Goal: Task Accomplishment & Management: Complete application form

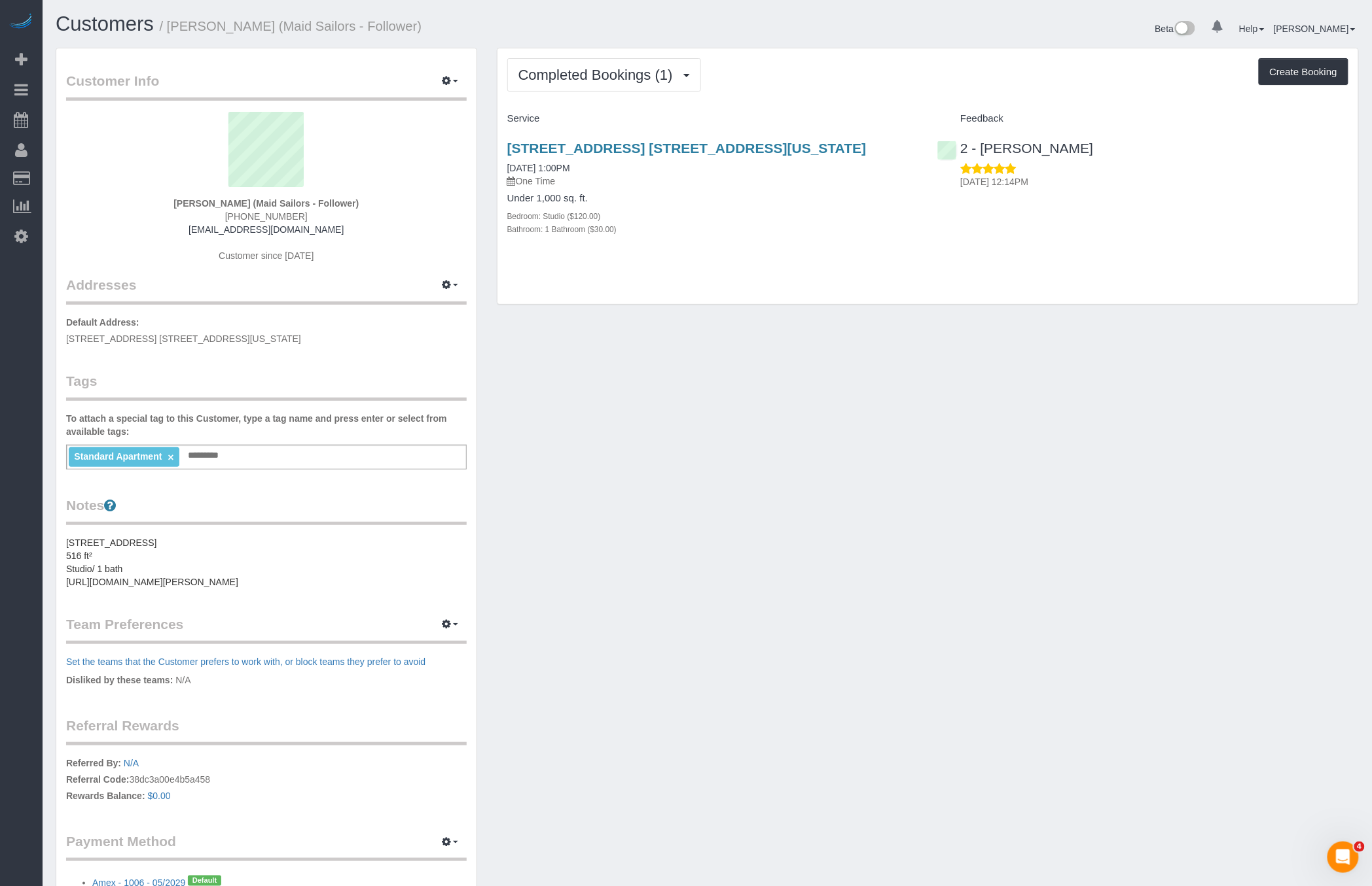
click at [847, 355] on div "Customer Info Edit Contact Info Send Message Email Preferences Special Sales Ta…" at bounding box center [707, 500] width 1323 height 905
click at [844, 512] on div "Customer Info Edit Contact Info Send Message Email Preferences Special Sales Ta…" at bounding box center [707, 500] width 1323 height 905
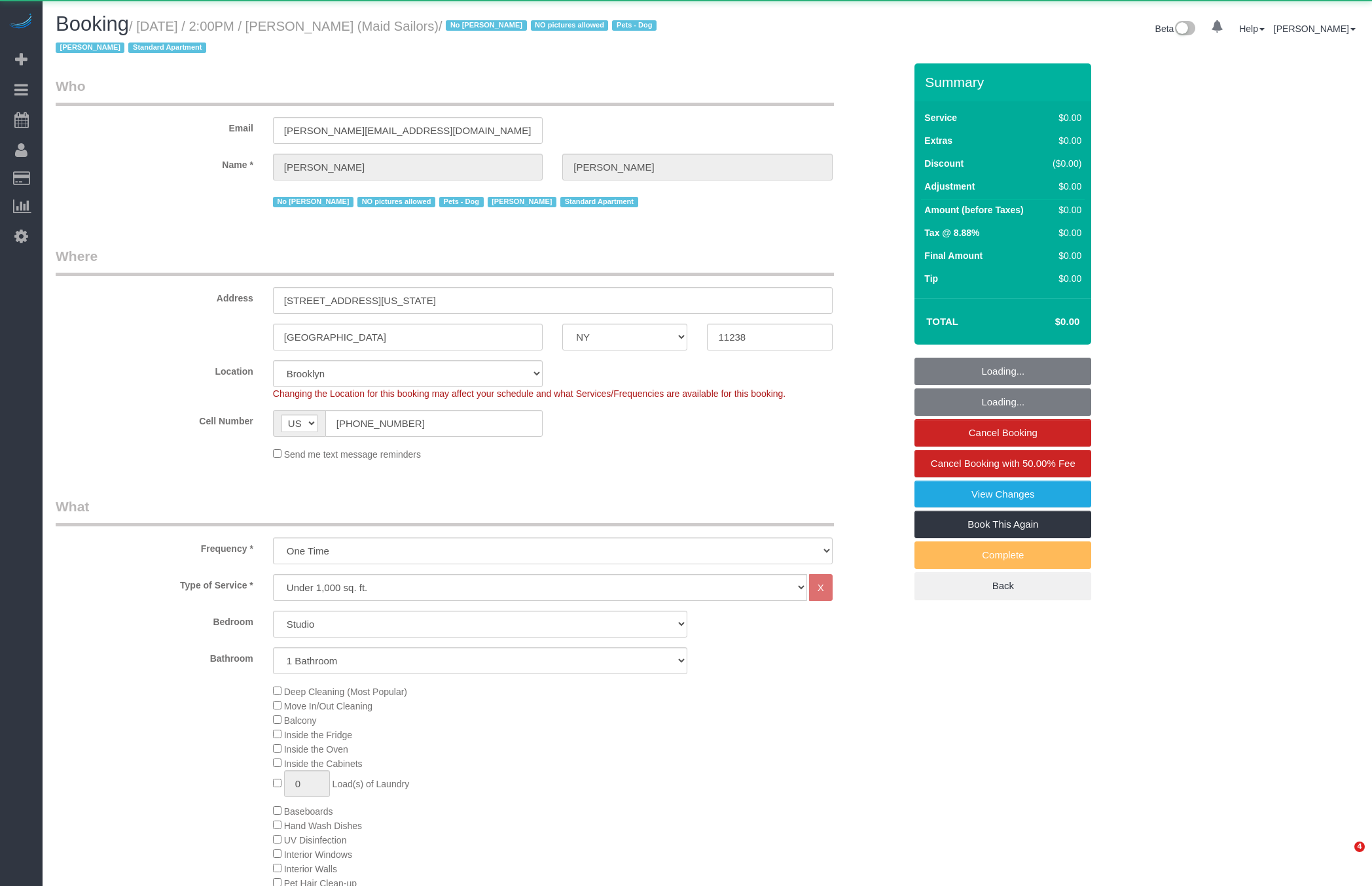
select select "NY"
select select "spot1"
select select "number:89"
select select "number:90"
select select "number:14"
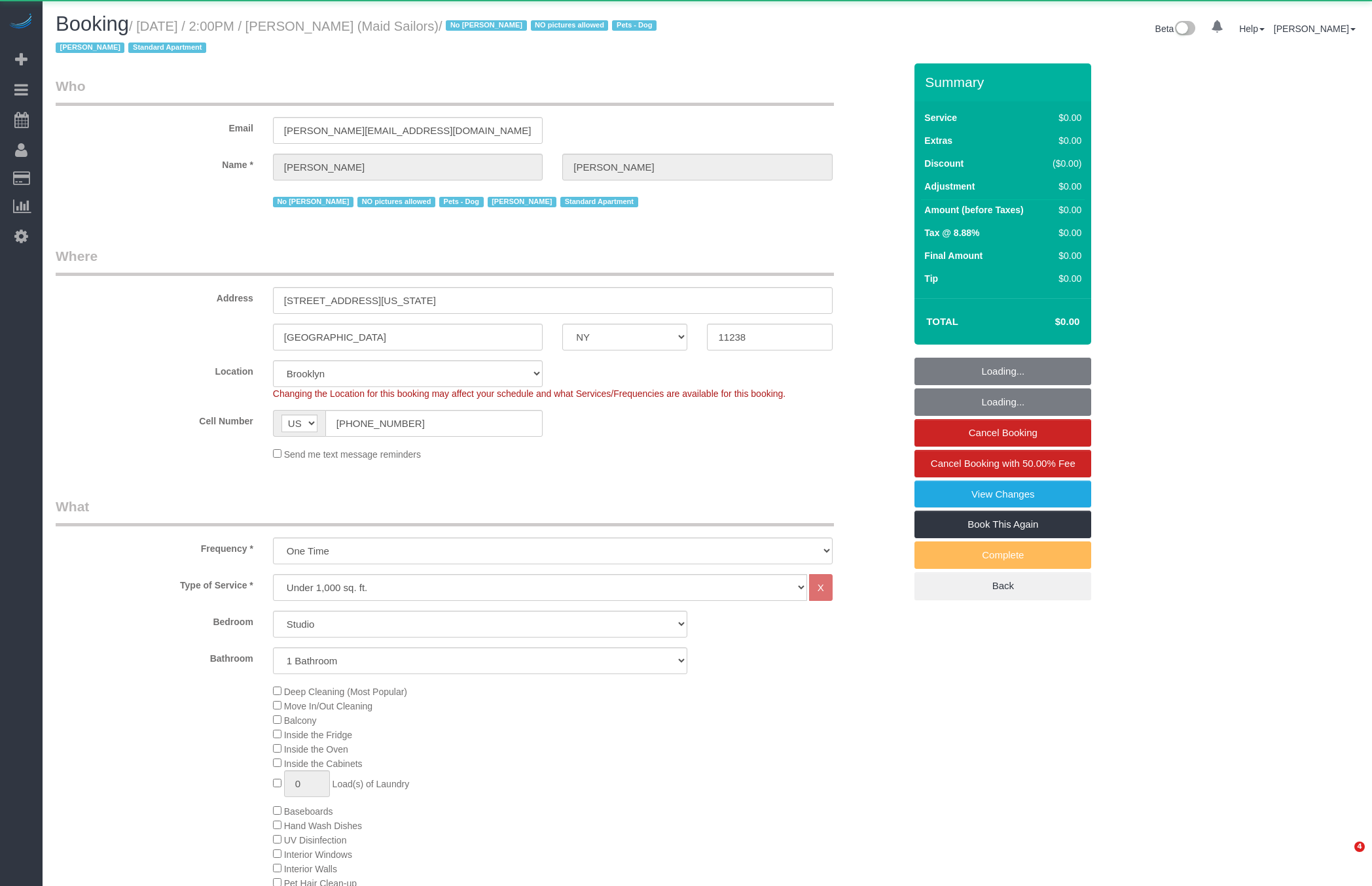
select select "number:6"
select select "object:4122"
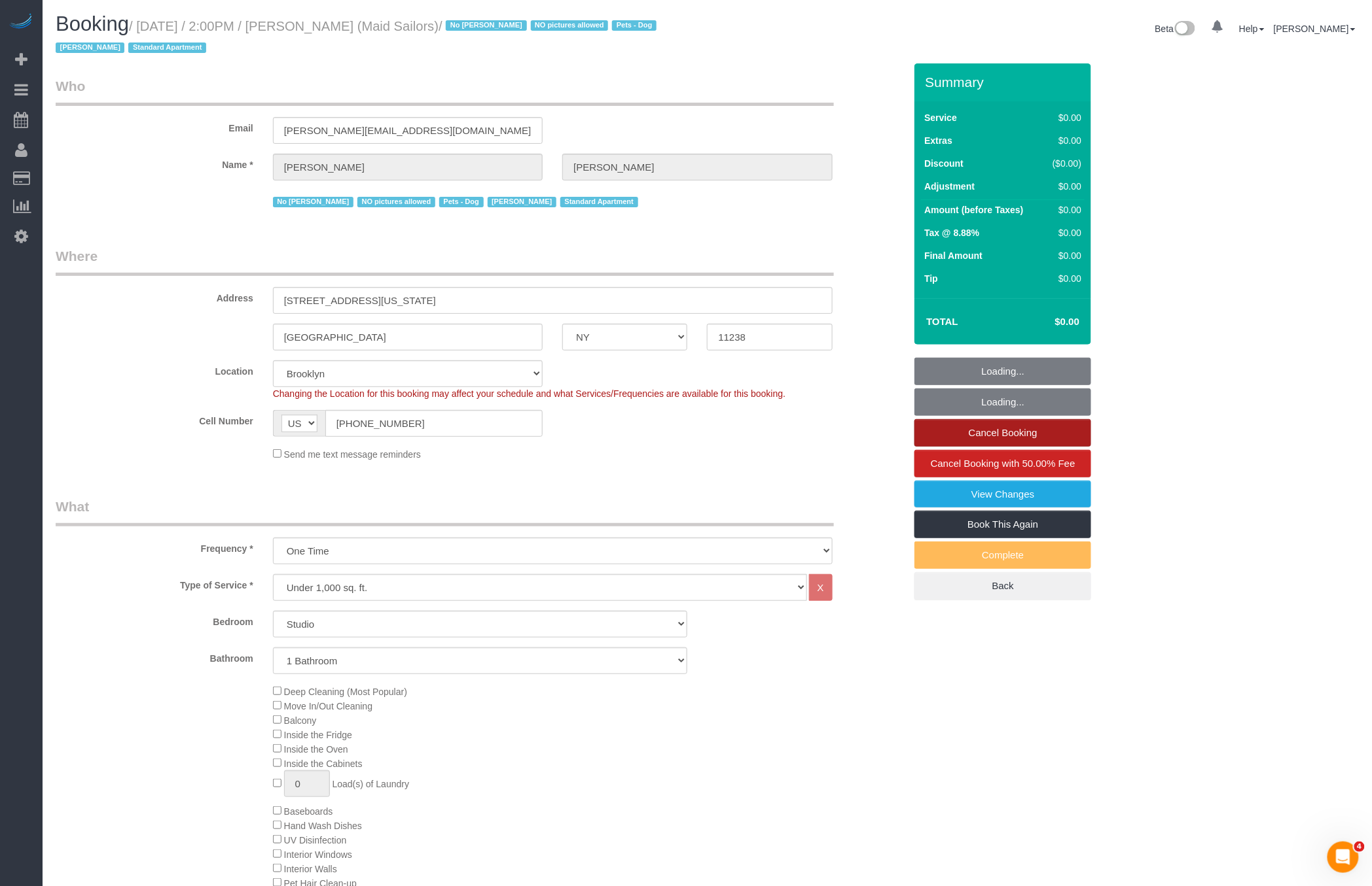
click at [994, 442] on link "Cancel Booking" at bounding box center [1002, 432] width 177 height 27
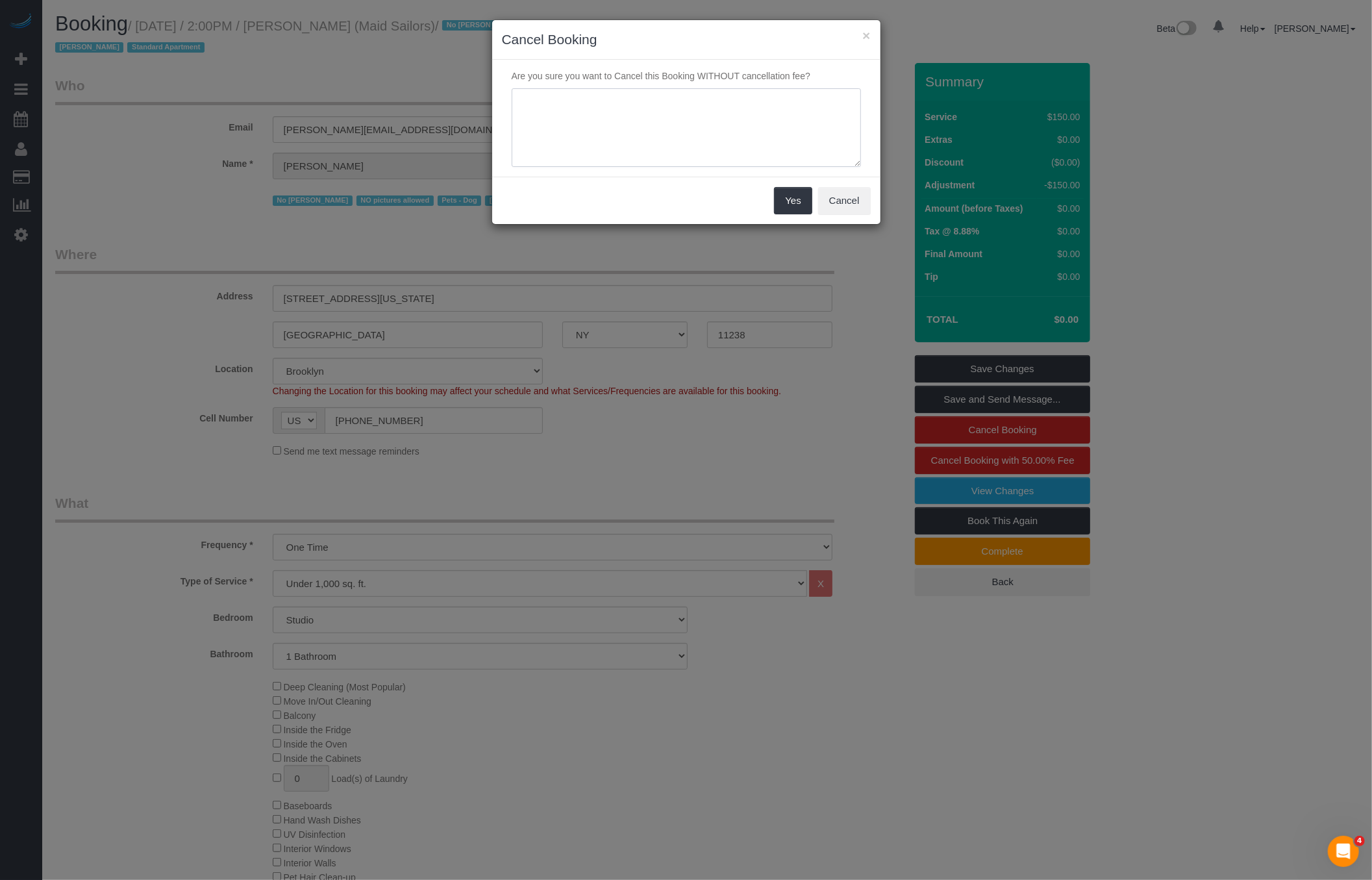
click at [763, 145] on textarea at bounding box center [686, 127] width 350 height 80
type textarea "testing"
click at [785, 197] on button "Yes" at bounding box center [792, 200] width 37 height 27
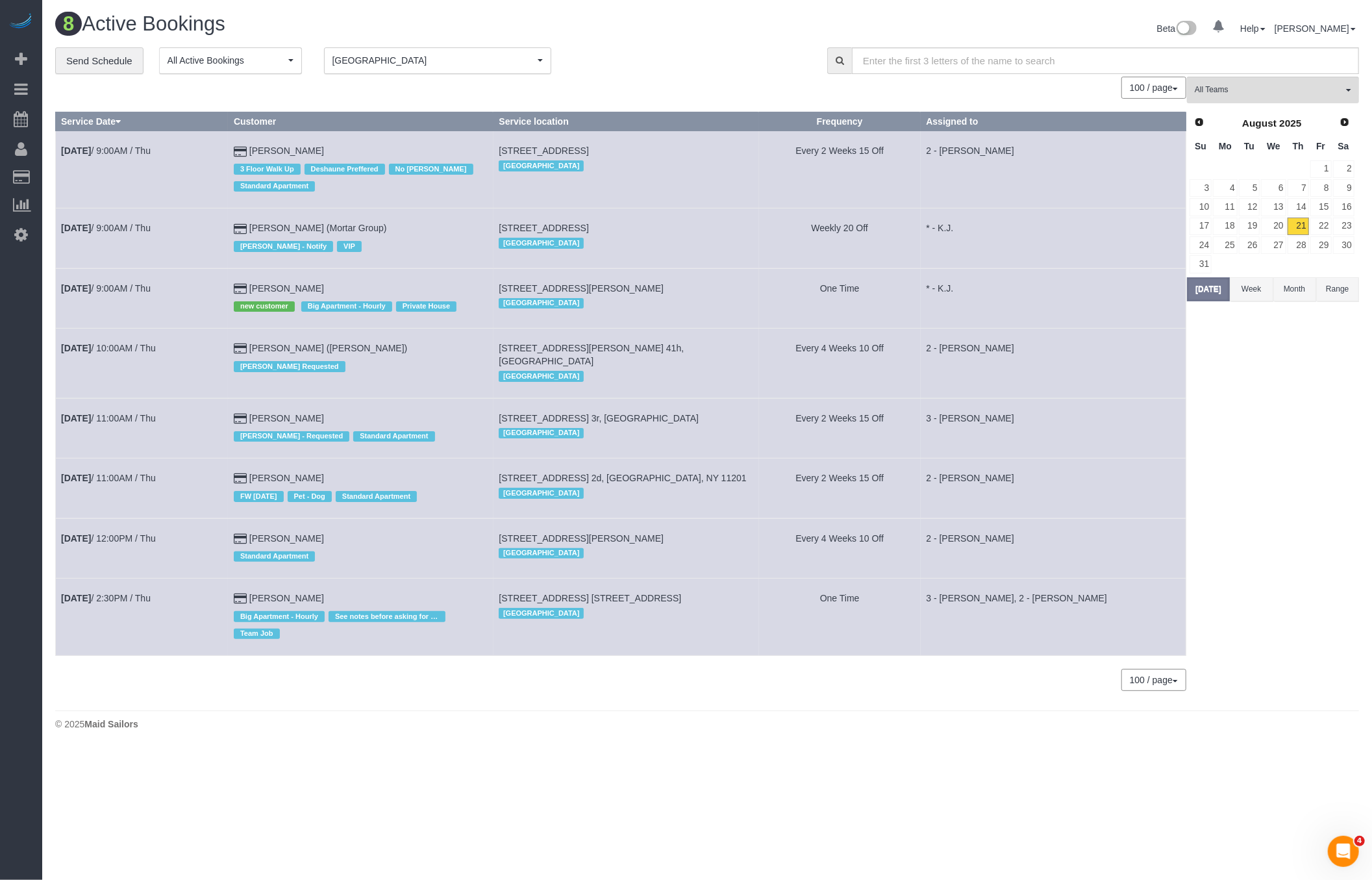
click at [414, 67] on button "Brooklyn [GEOGRAPHIC_DATA]" at bounding box center [437, 60] width 227 height 27
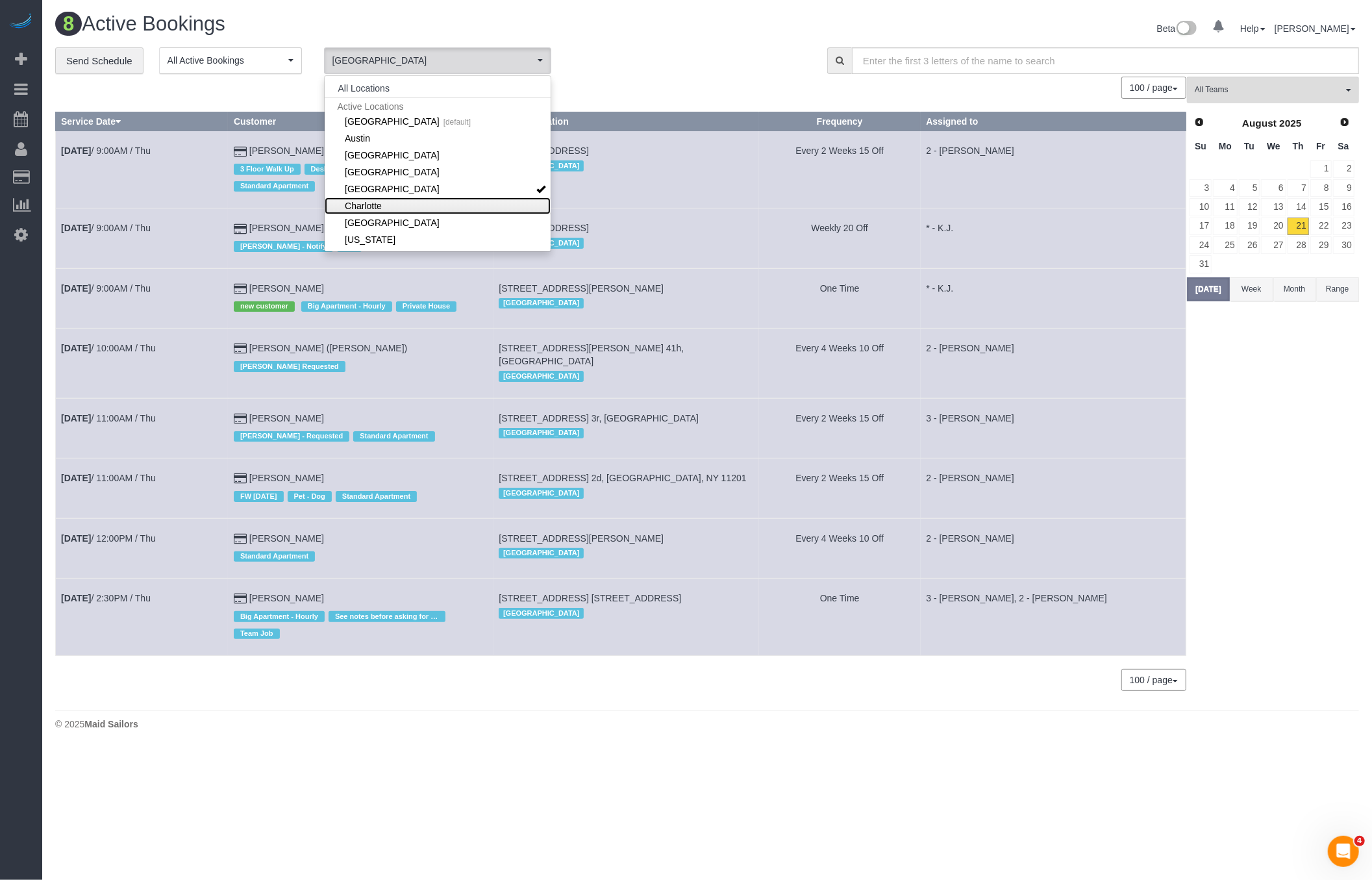
click at [398, 209] on link "Charlotte" at bounding box center [438, 206] width 226 height 17
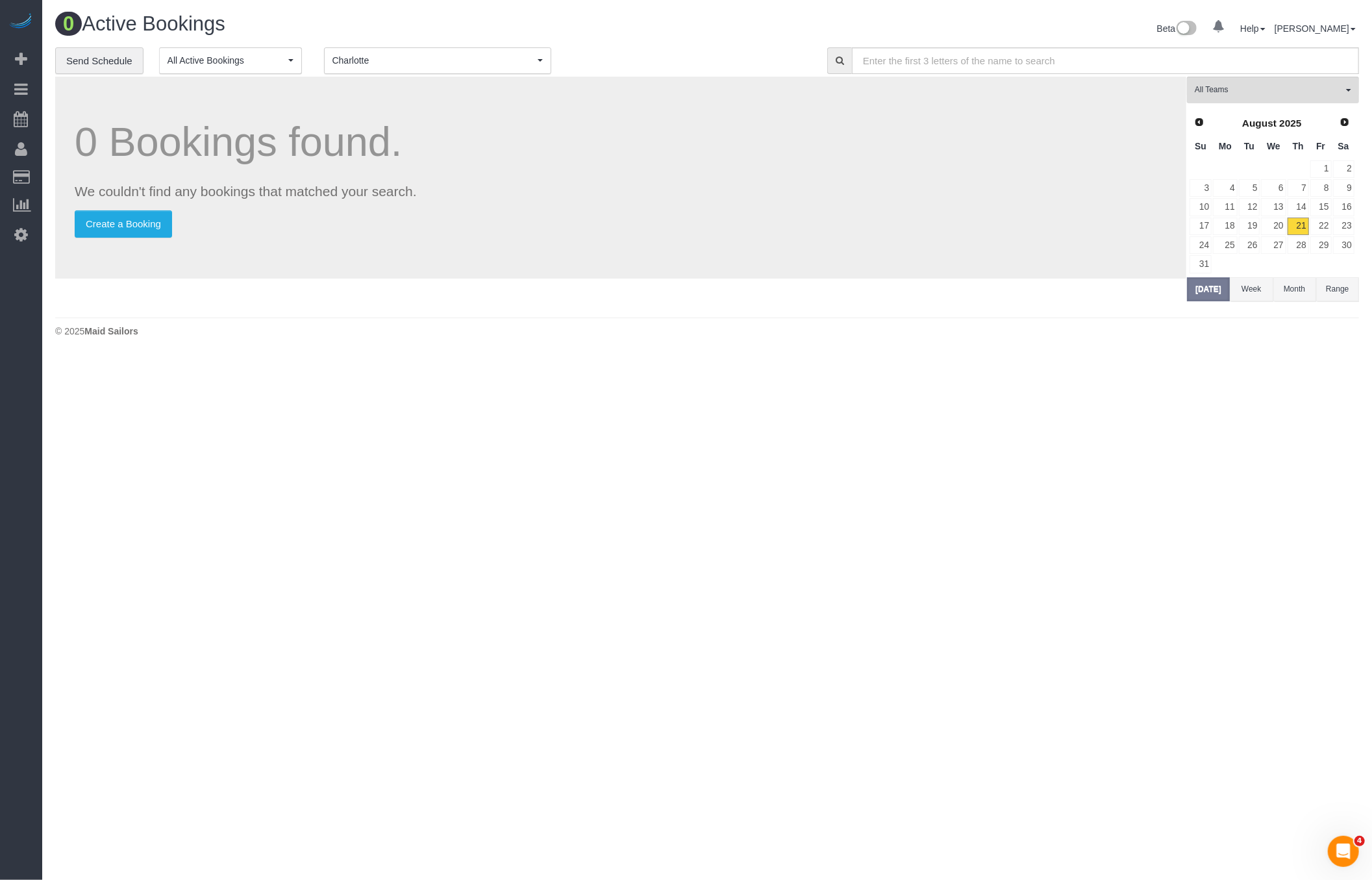
click at [1292, 277] on button "Month" at bounding box center [1294, 289] width 43 height 24
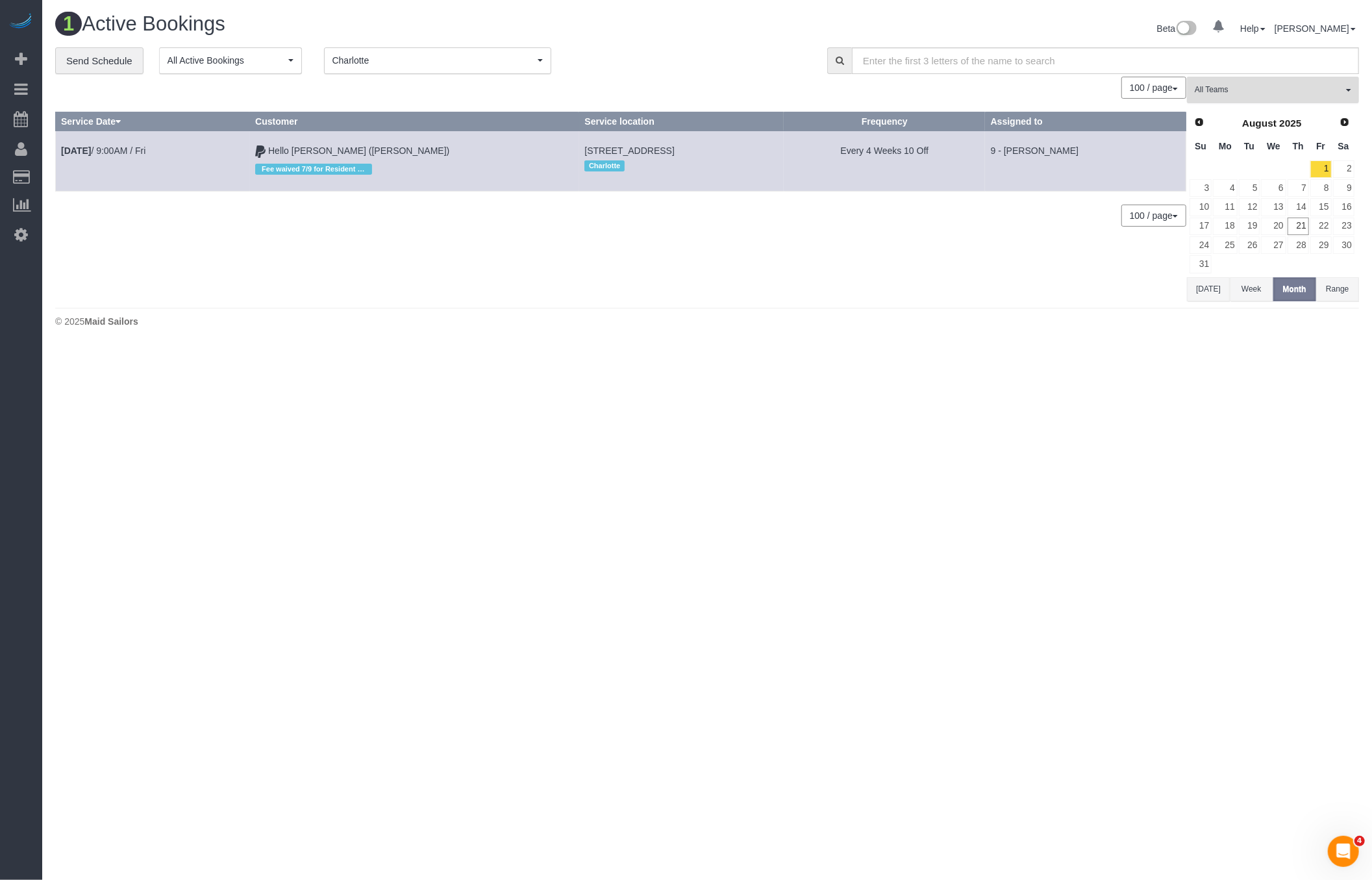
click at [1316, 95] on button "All Teams" at bounding box center [1273, 90] width 172 height 27
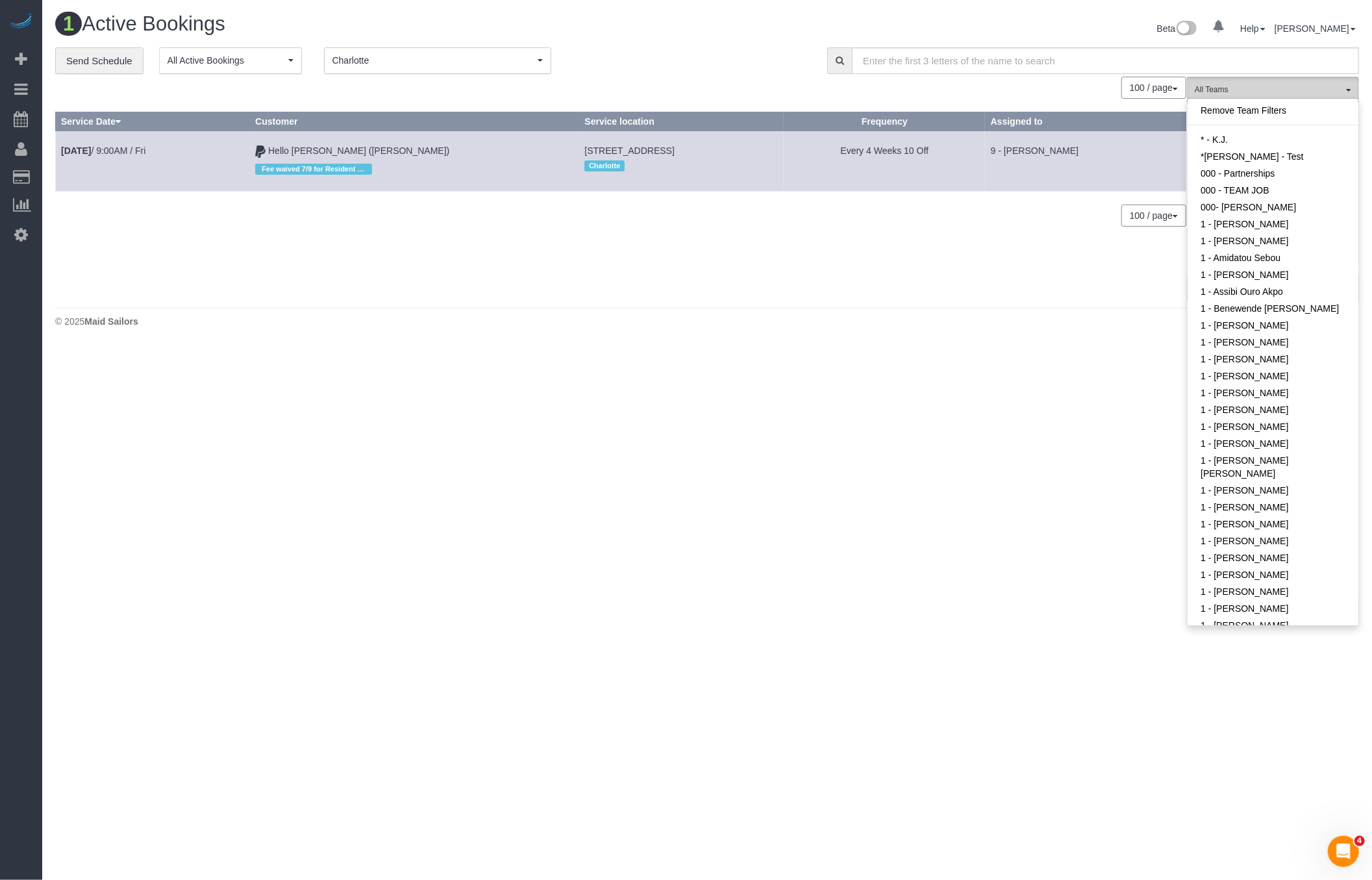
click at [1316, 95] on button "All Teams" at bounding box center [1273, 90] width 172 height 27
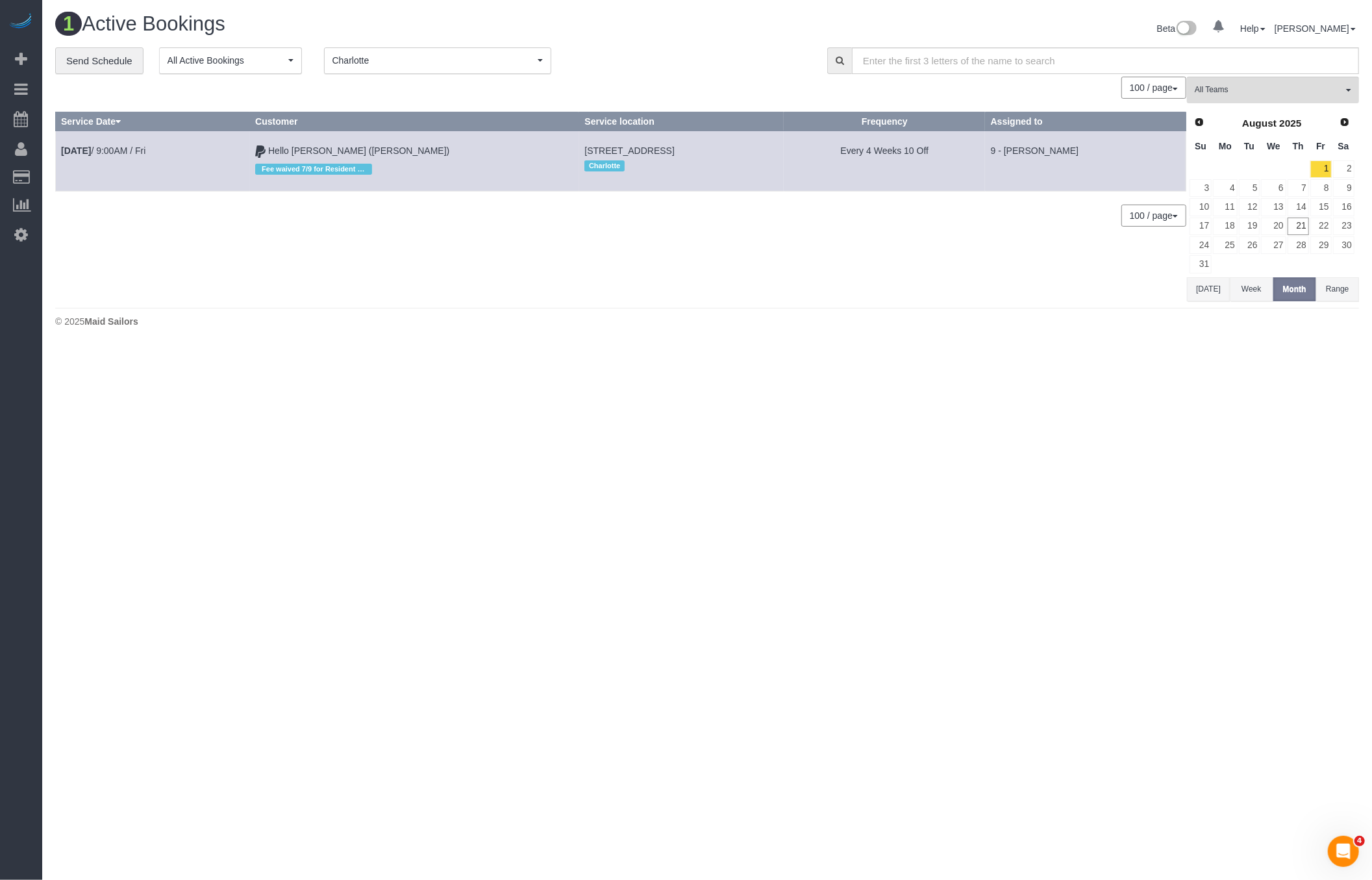
click at [1336, 295] on button "Range" at bounding box center [1338, 289] width 43 height 24
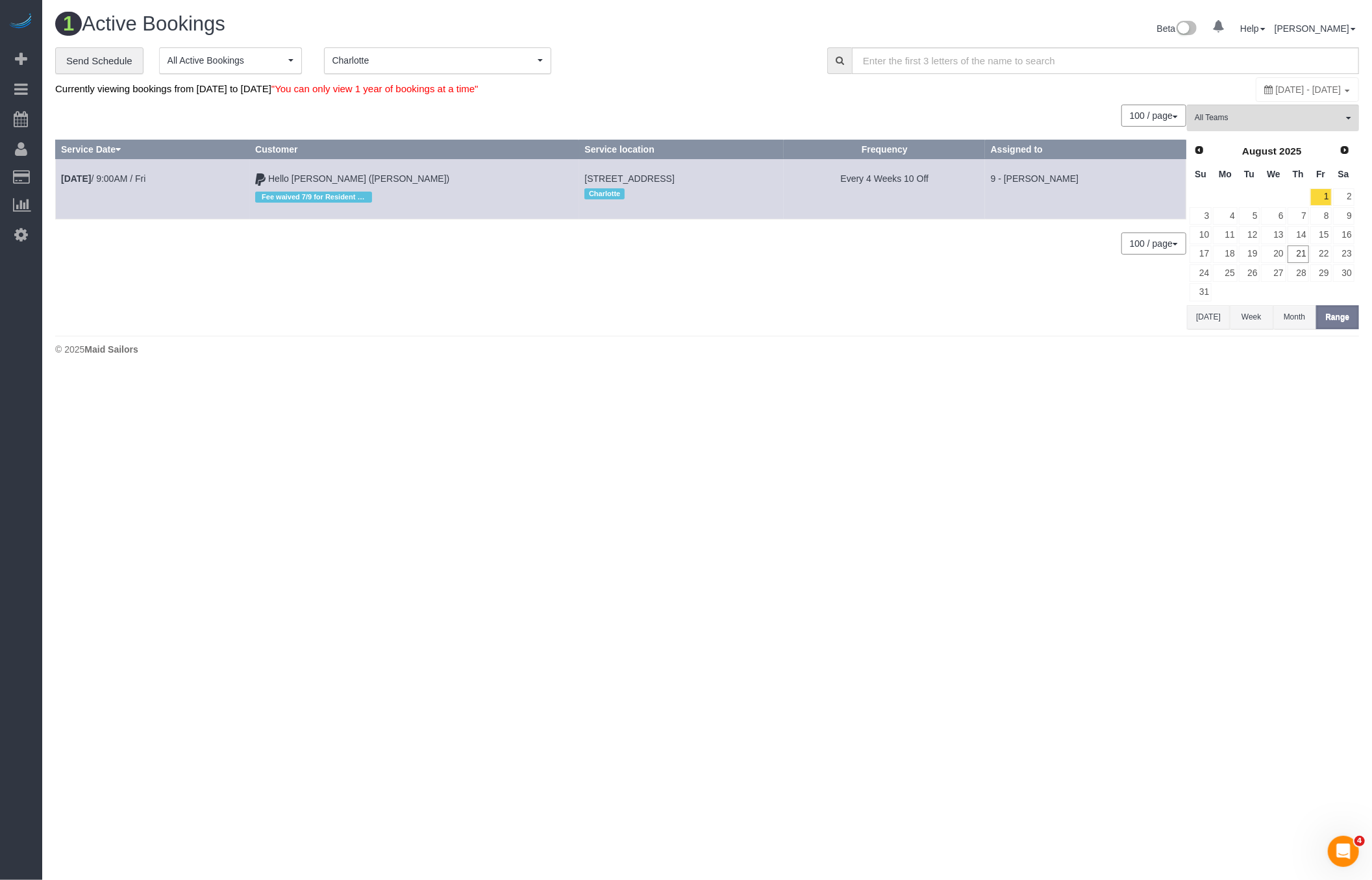
click at [1270, 94] on div "[DATE] - [DATE]" at bounding box center [1308, 90] width 103 height 25
type input "**********"
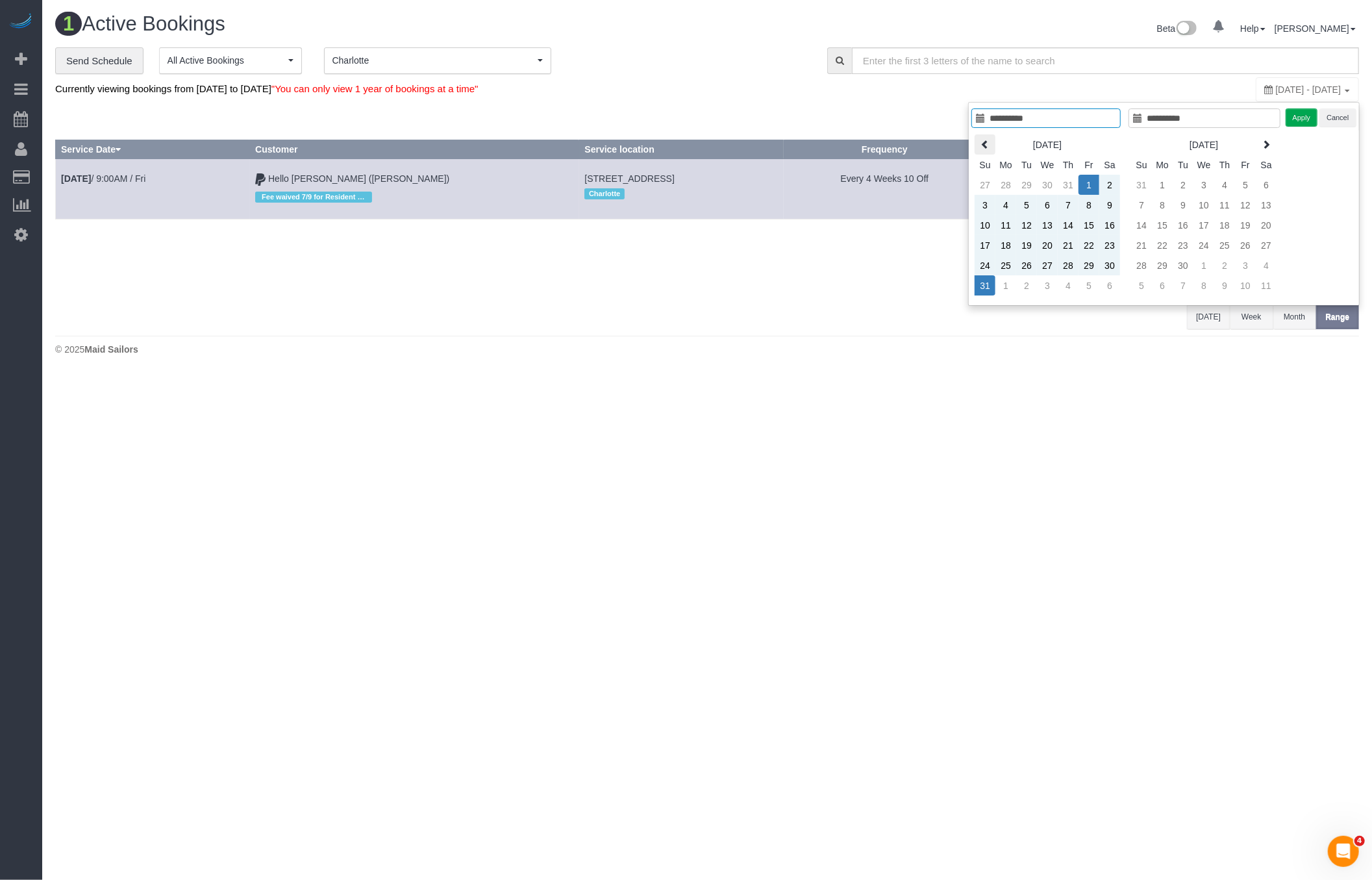
click at [993, 148] on th at bounding box center [985, 144] width 21 height 20
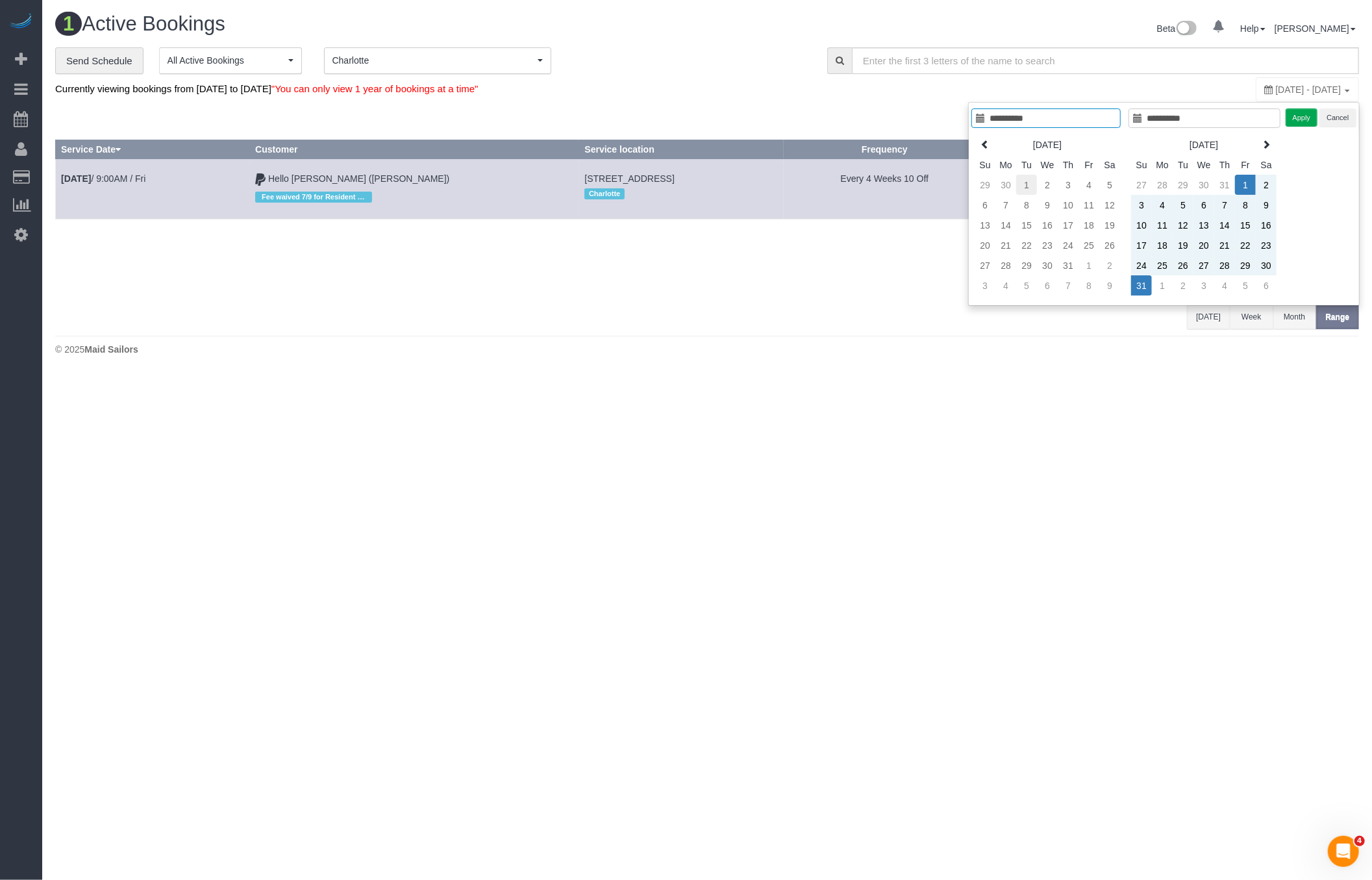
type input "**********"
click at [1021, 184] on td "1" at bounding box center [1027, 184] width 21 height 20
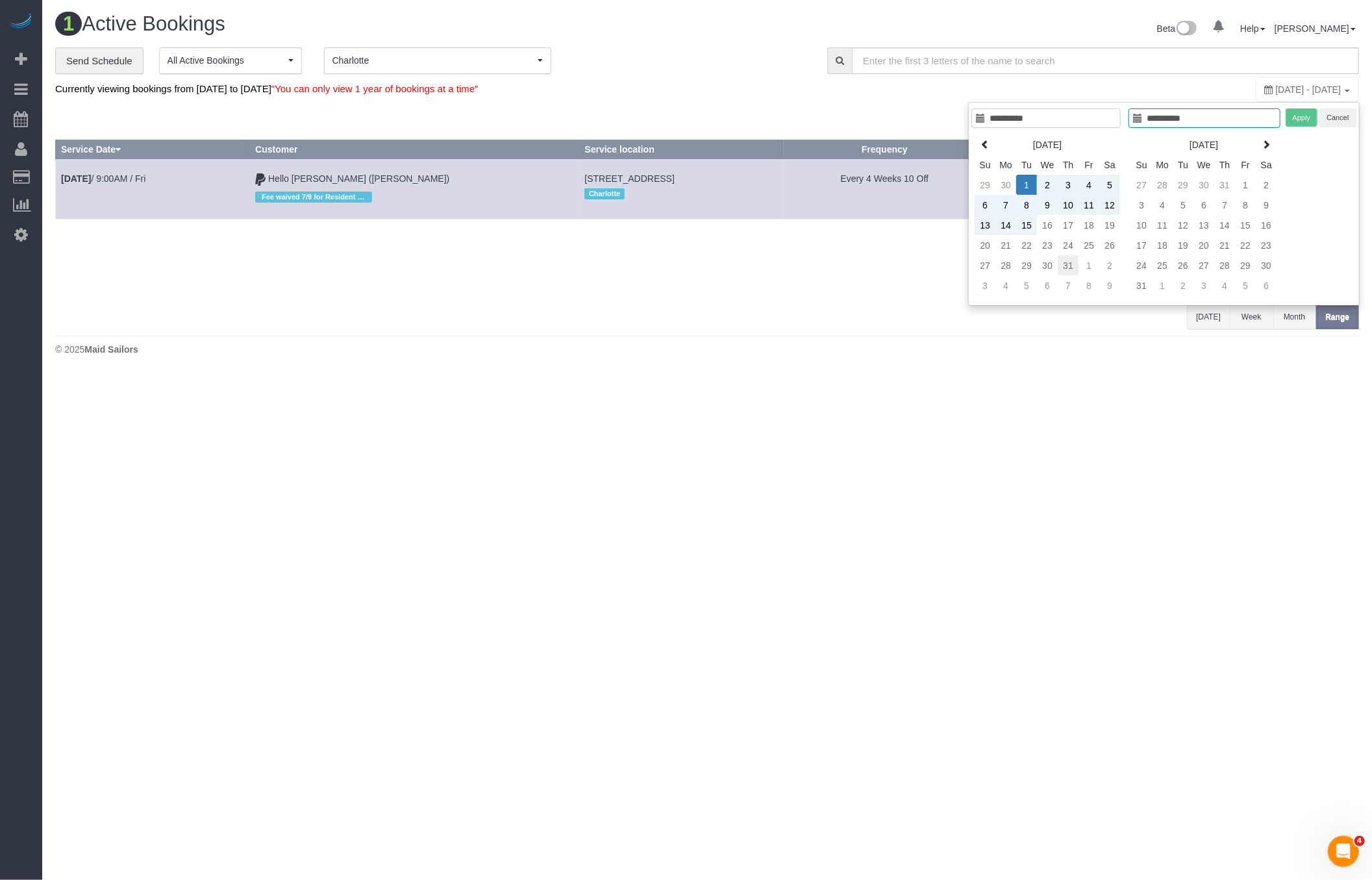
type input "**********"
click at [1065, 266] on td "31" at bounding box center [1068, 265] width 21 height 20
type input "**********"
click at [1299, 120] on button "Apply" at bounding box center [1302, 118] width 33 height 19
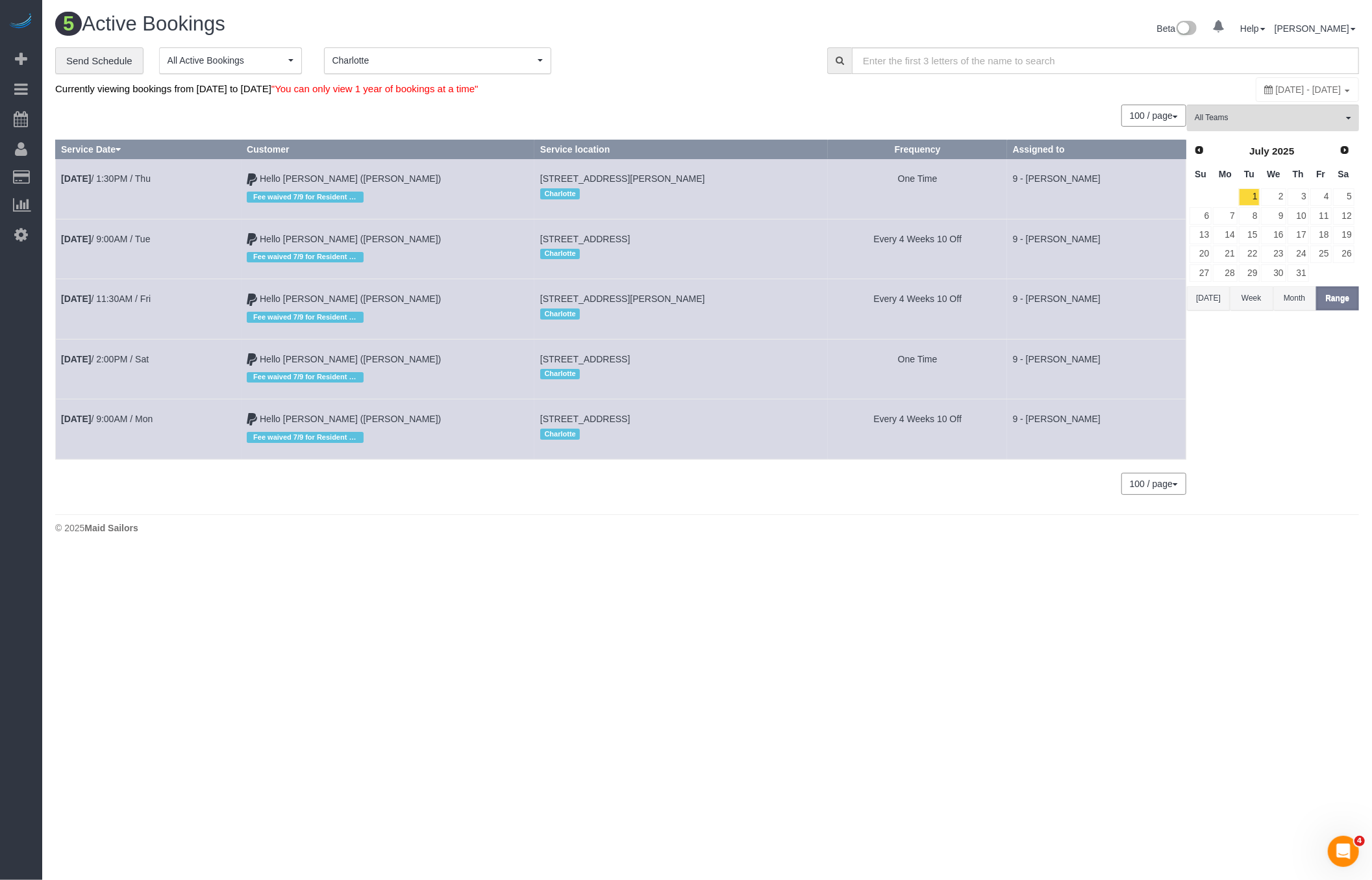
click at [1212, 295] on button "[DATE]" at bounding box center [1208, 298] width 43 height 24
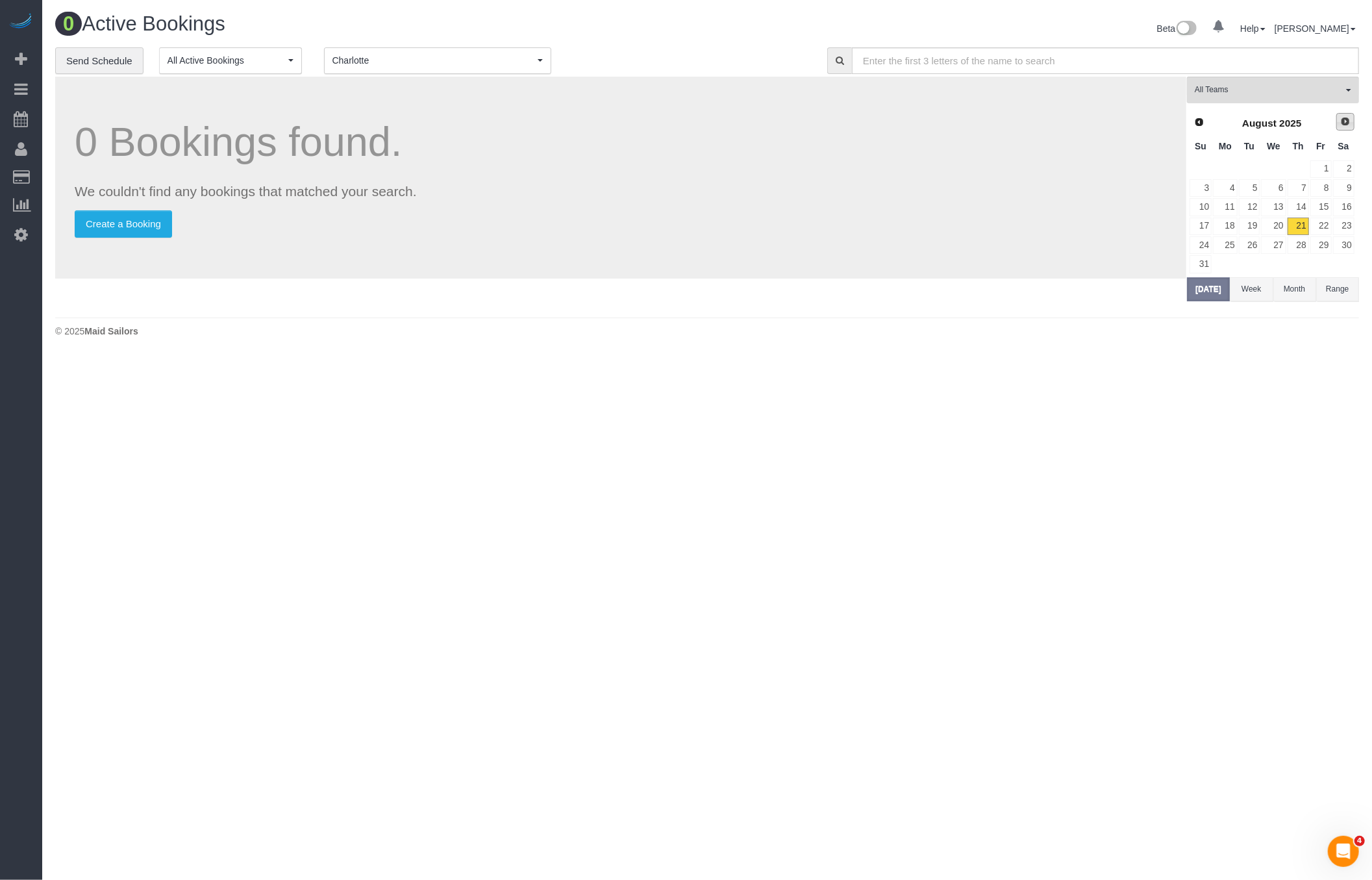
click at [1347, 125] on span "Next" at bounding box center [1345, 121] width 11 height 11
click at [1202, 119] on span "Prev" at bounding box center [1199, 121] width 11 height 11
click at [1299, 290] on button "Month" at bounding box center [1294, 289] width 43 height 24
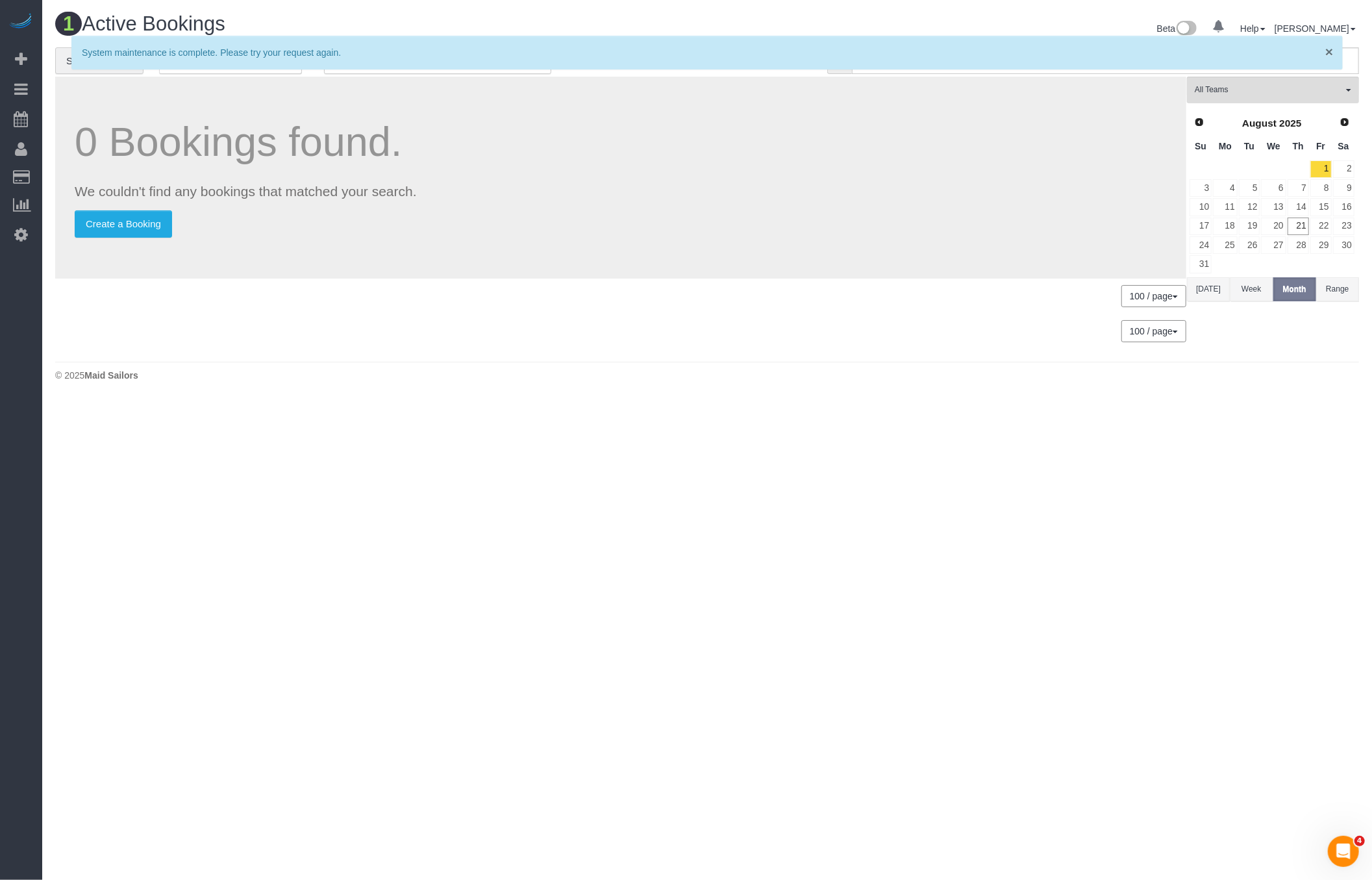
click at [1333, 50] on span "×" at bounding box center [1329, 52] width 8 height 15
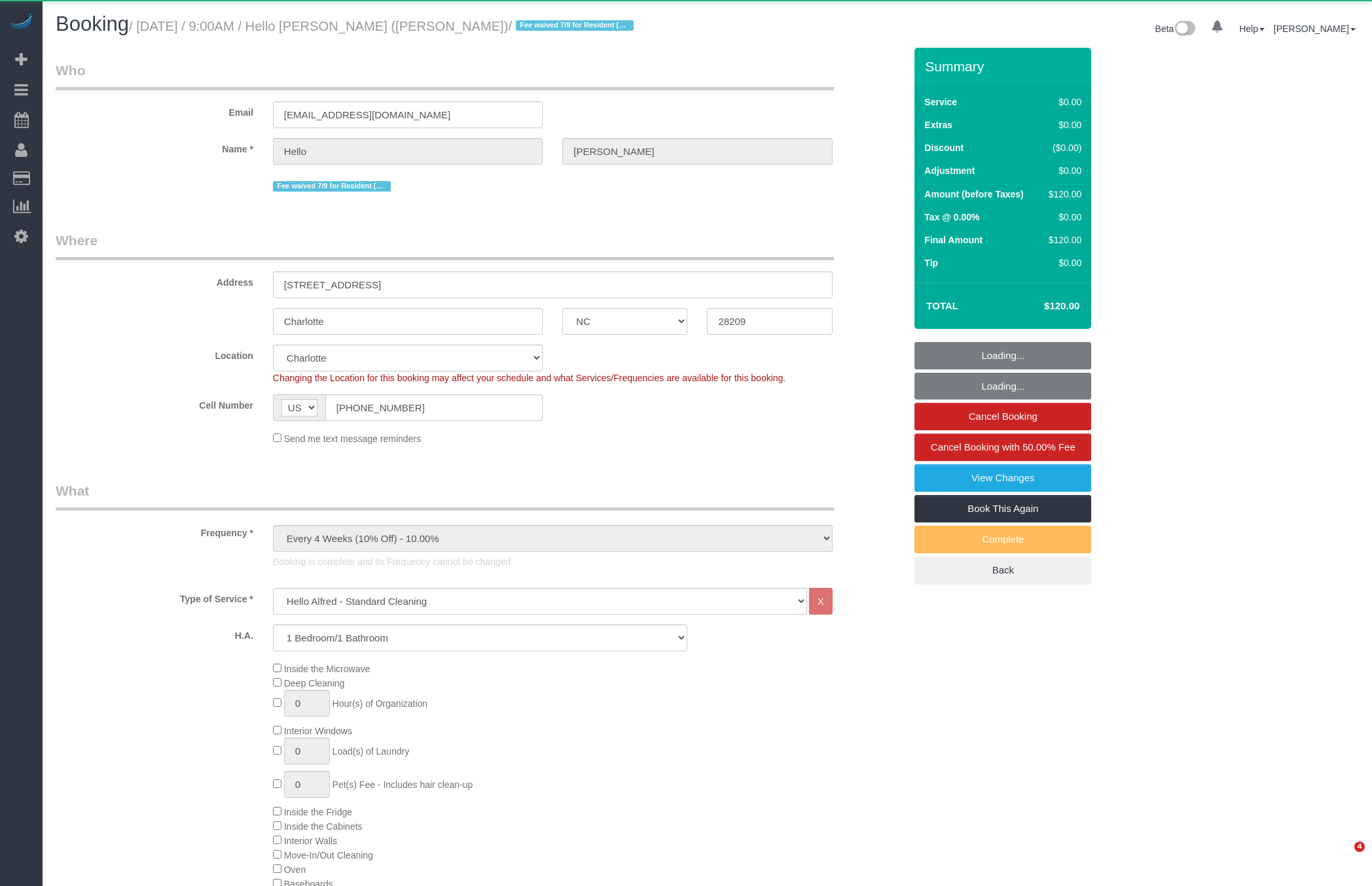
select select "NC"
select select "1"
select select "number:89"
select select "number:90"
select select "number:15"
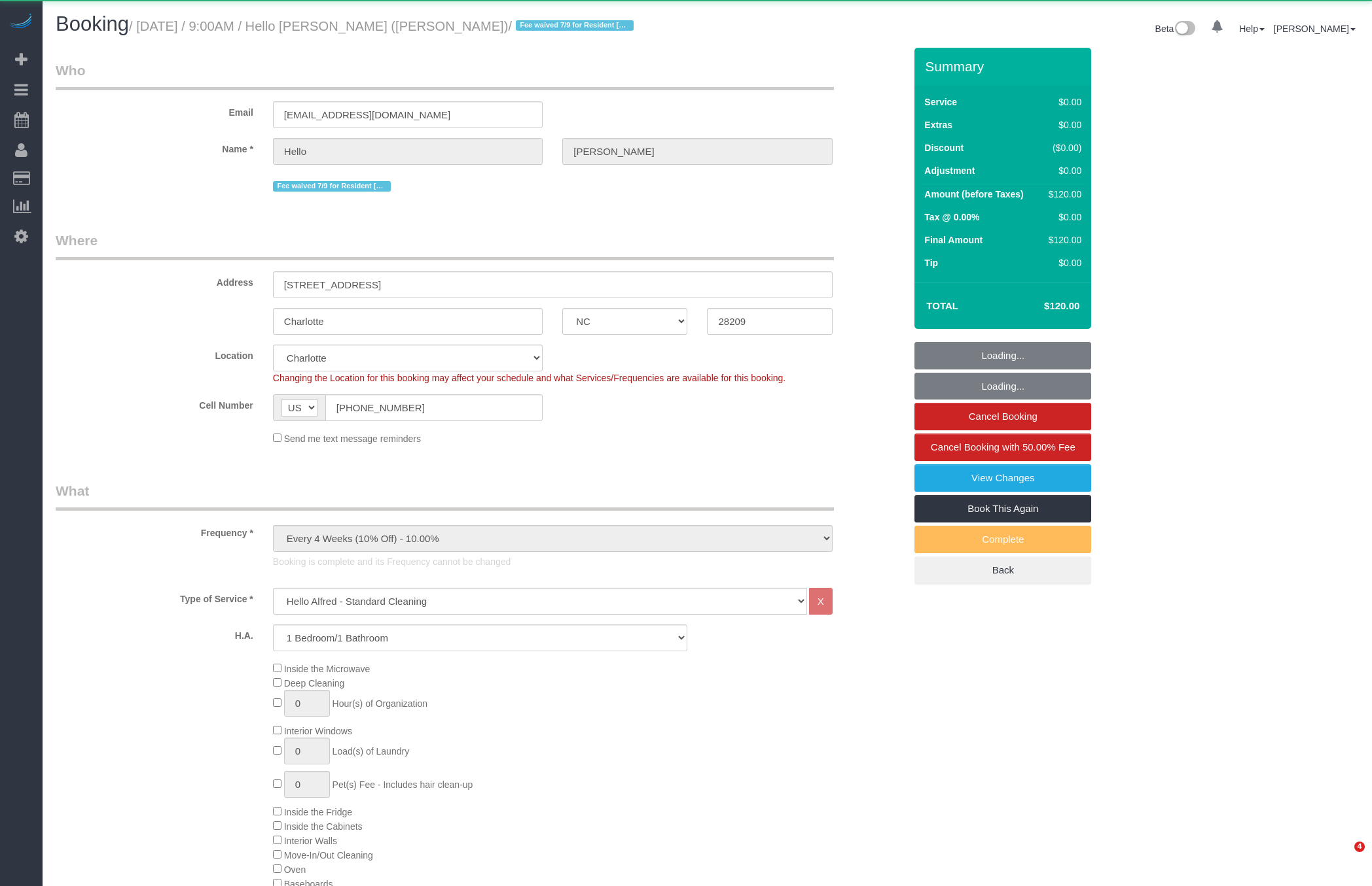
select select "number:5"
select select "spot6"
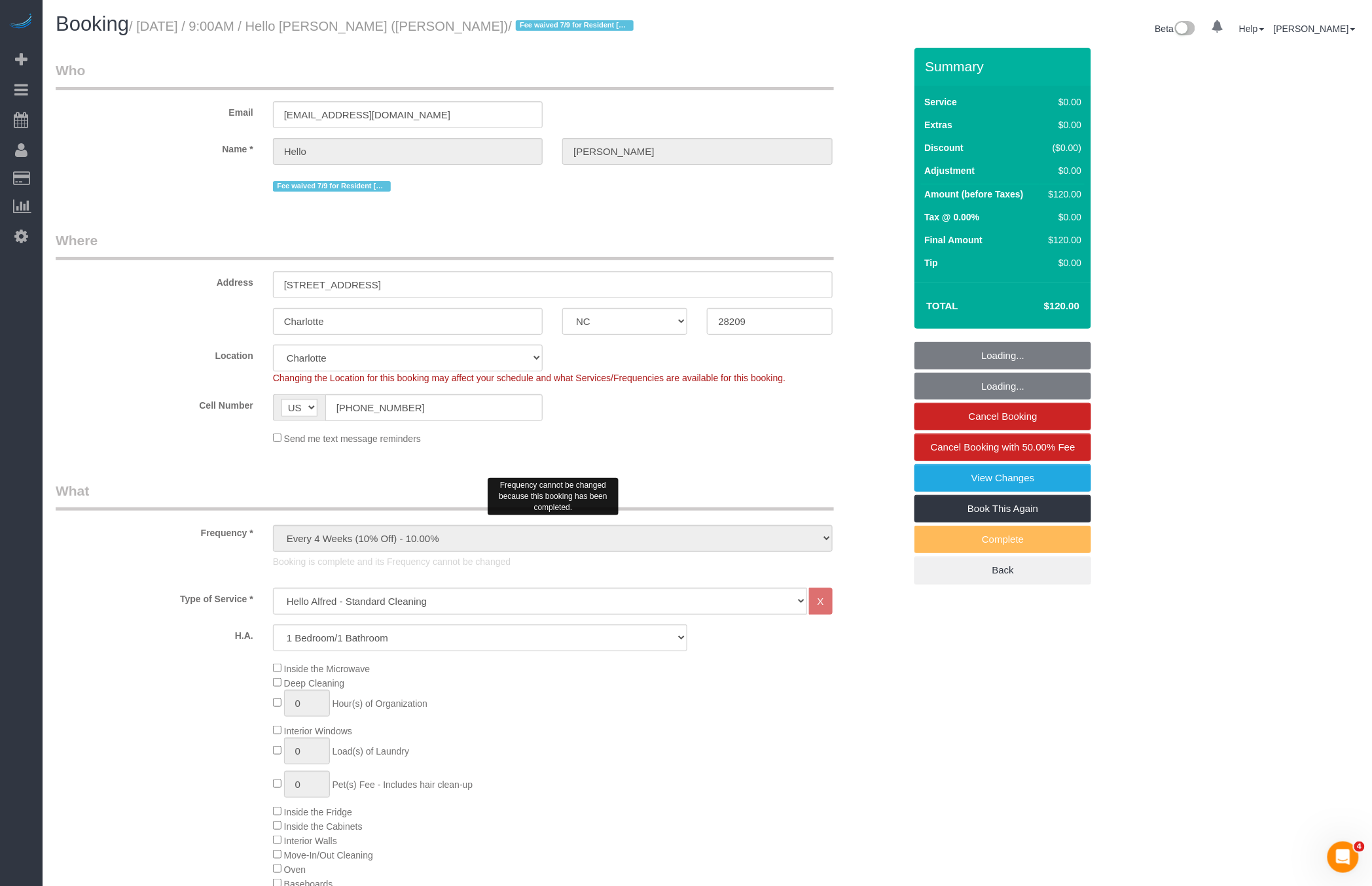
scroll to position [381, 0]
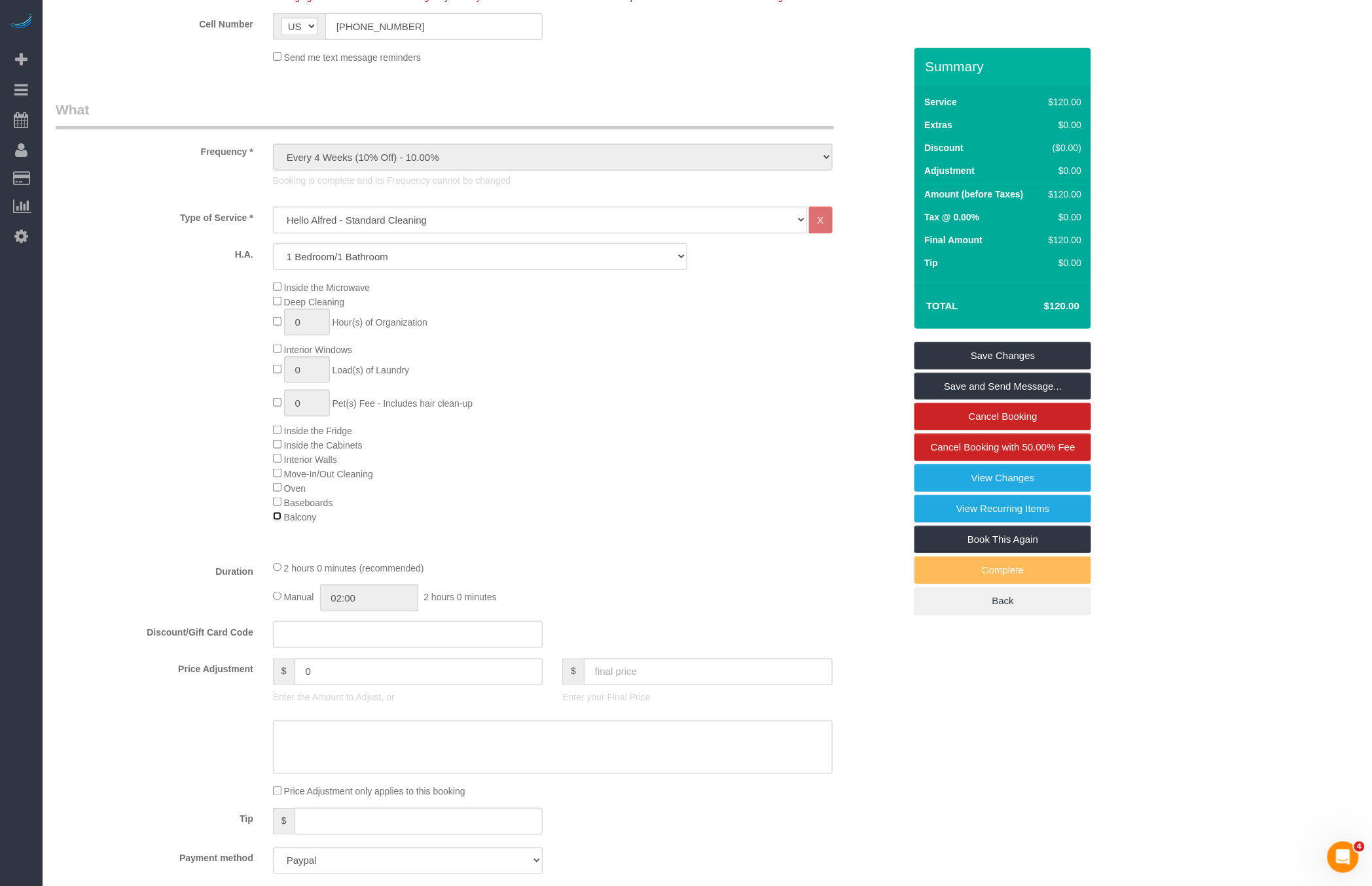
select select "spot11"
click at [572, 390] on div "Inside the Microwave Deep Cleaning 0 Hour(s) of Organization Interior Windows 0…" at bounding box center [588, 401] width 651 height 244
click at [1028, 527] on link "Book This Again" at bounding box center [1002, 540] width 177 height 27
select select "NC"
select select "number:89"
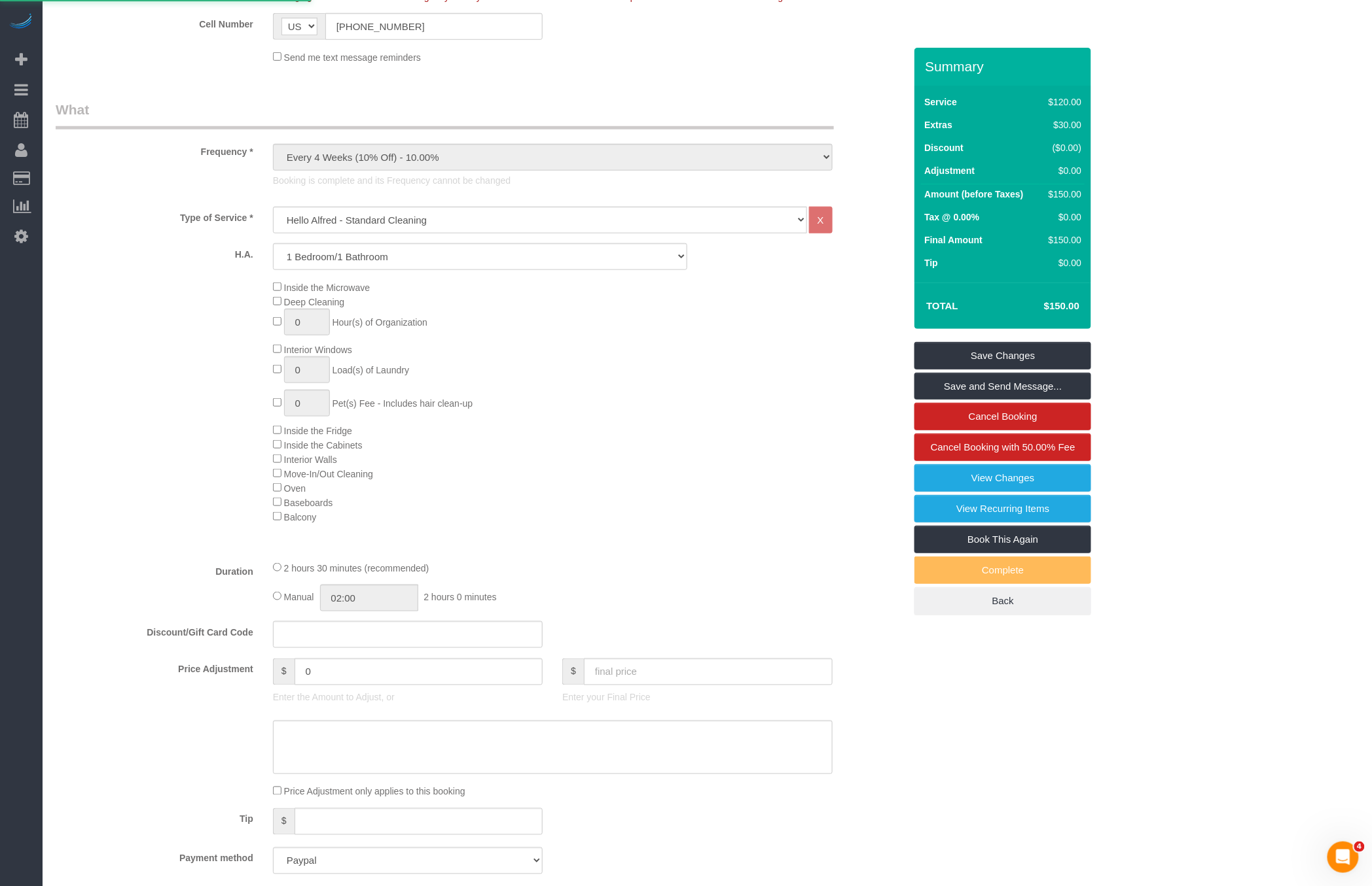
select select "number:90"
select select "number:15"
select select "number:5"
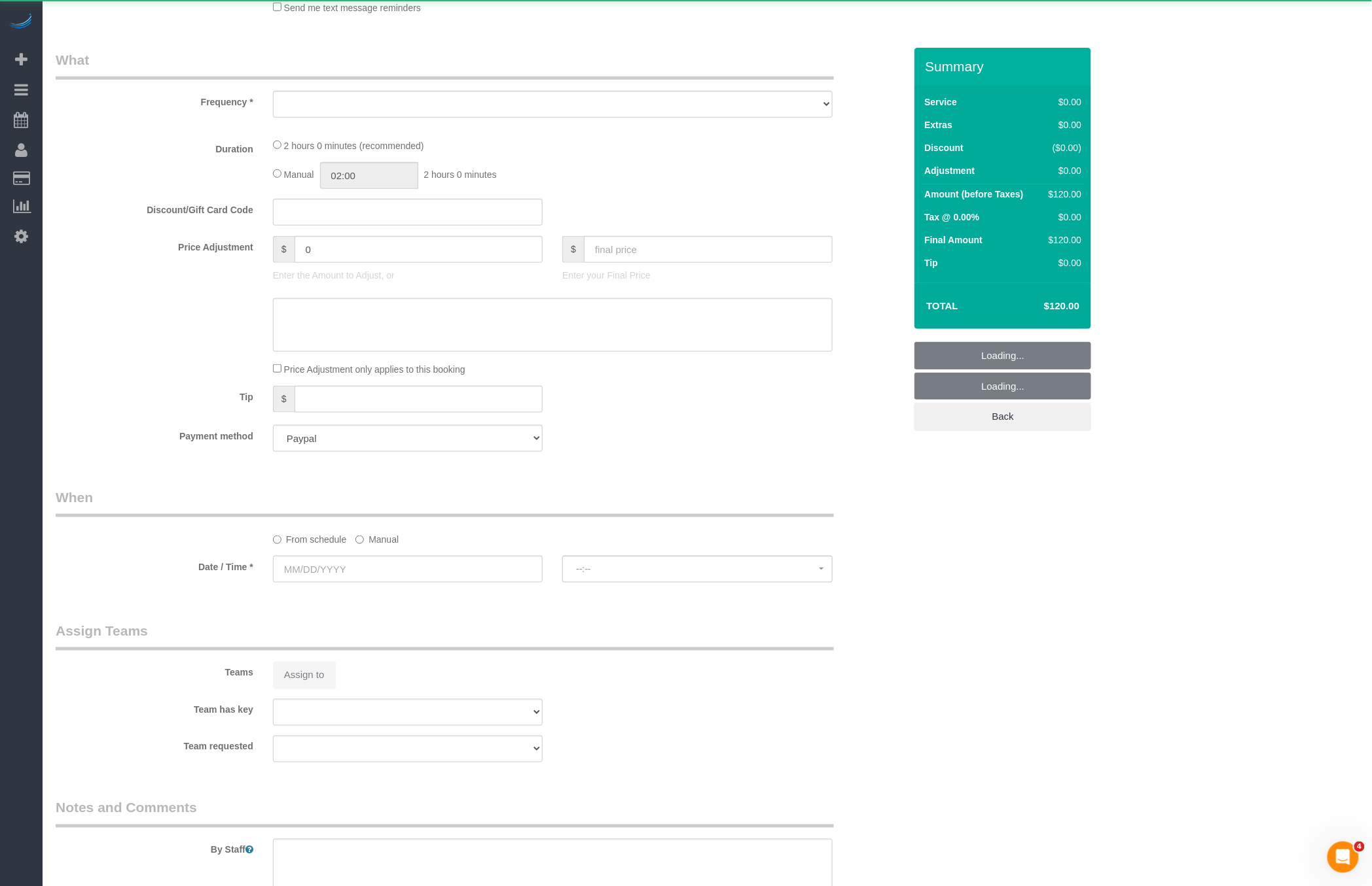
select select "string:stripe"
select select "object:1647"
select select "1"
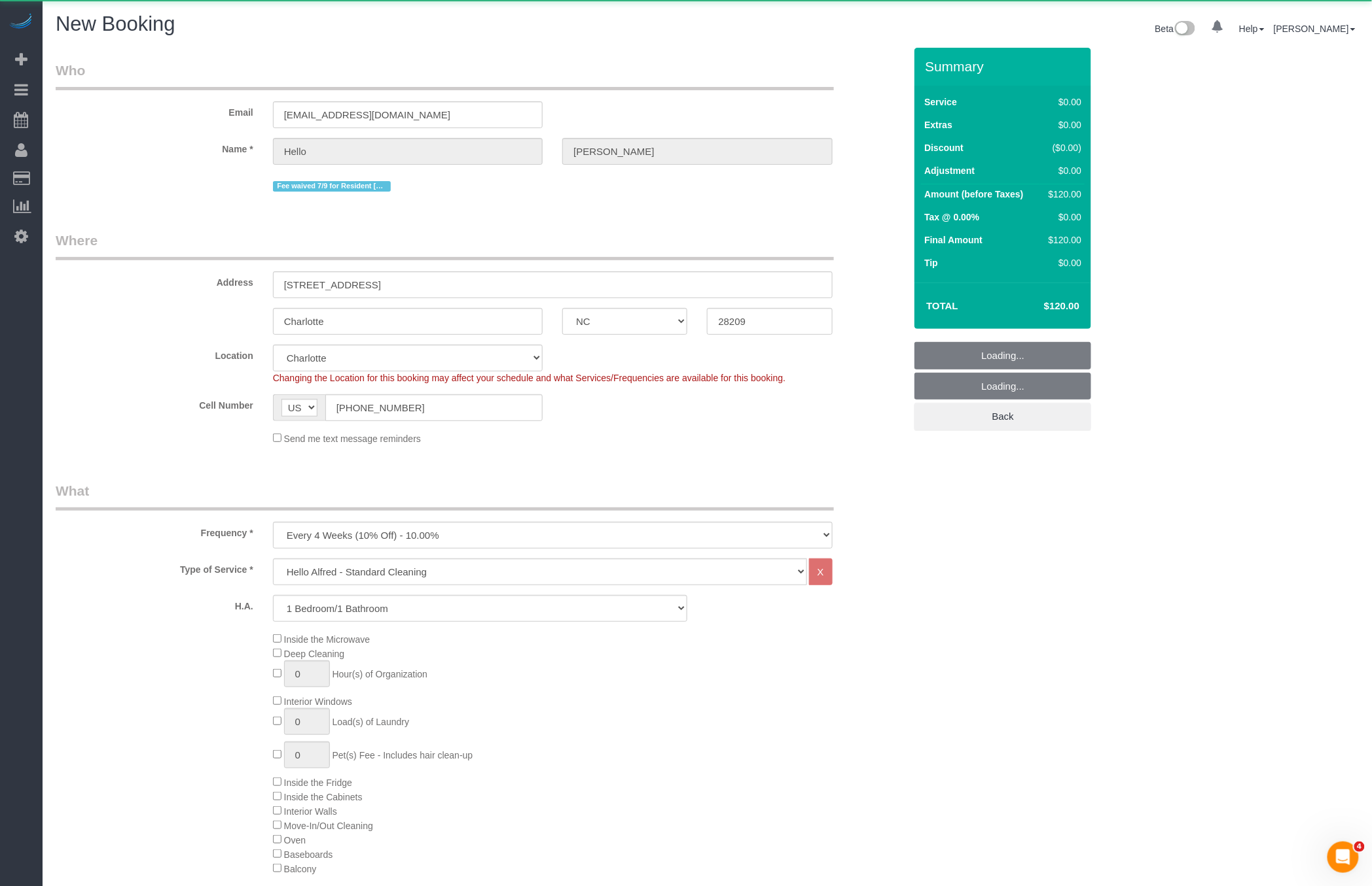
select select "object:1774"
select select "1"
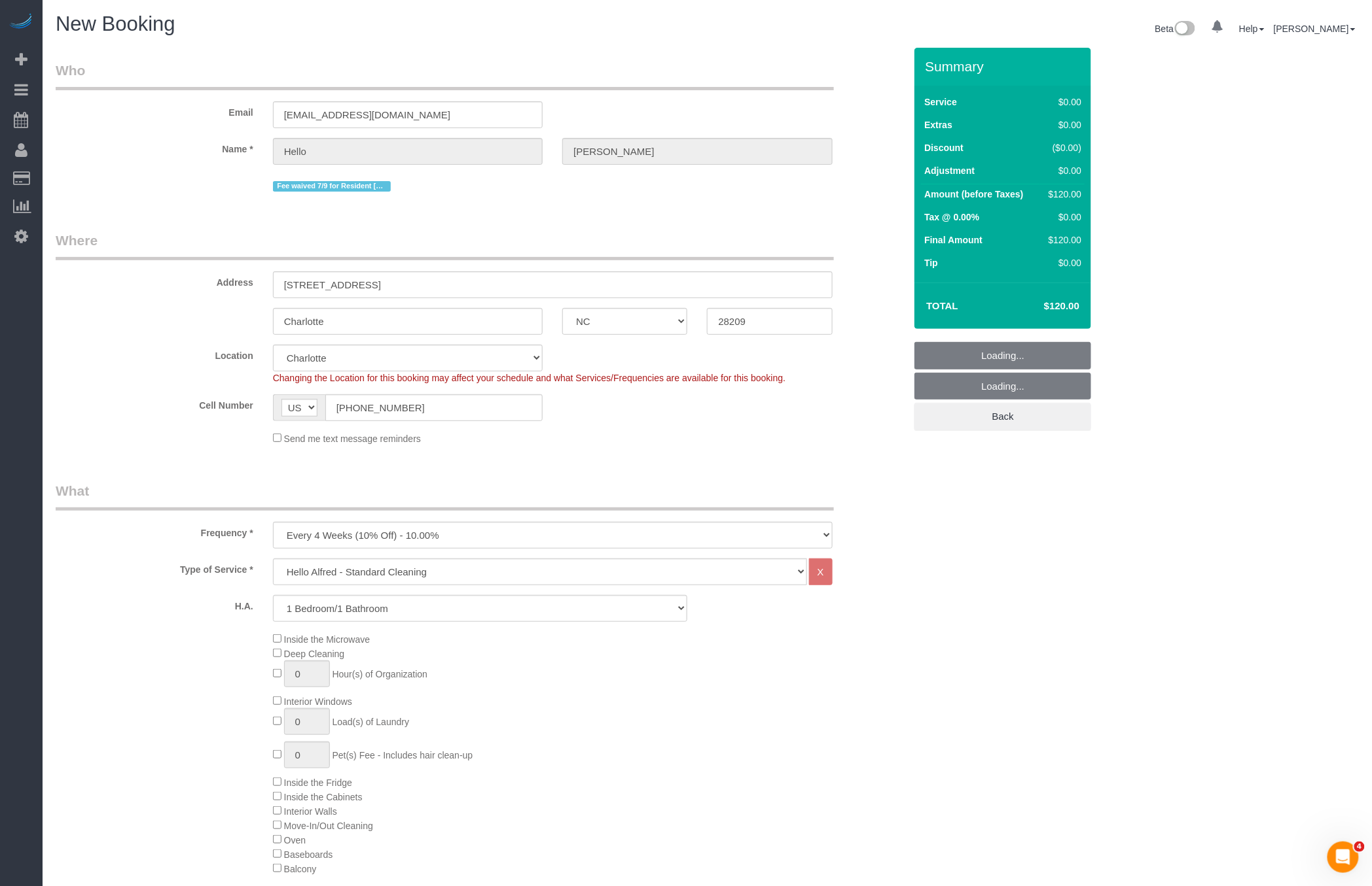
select select "2"
select select "object:1783"
select select "1"
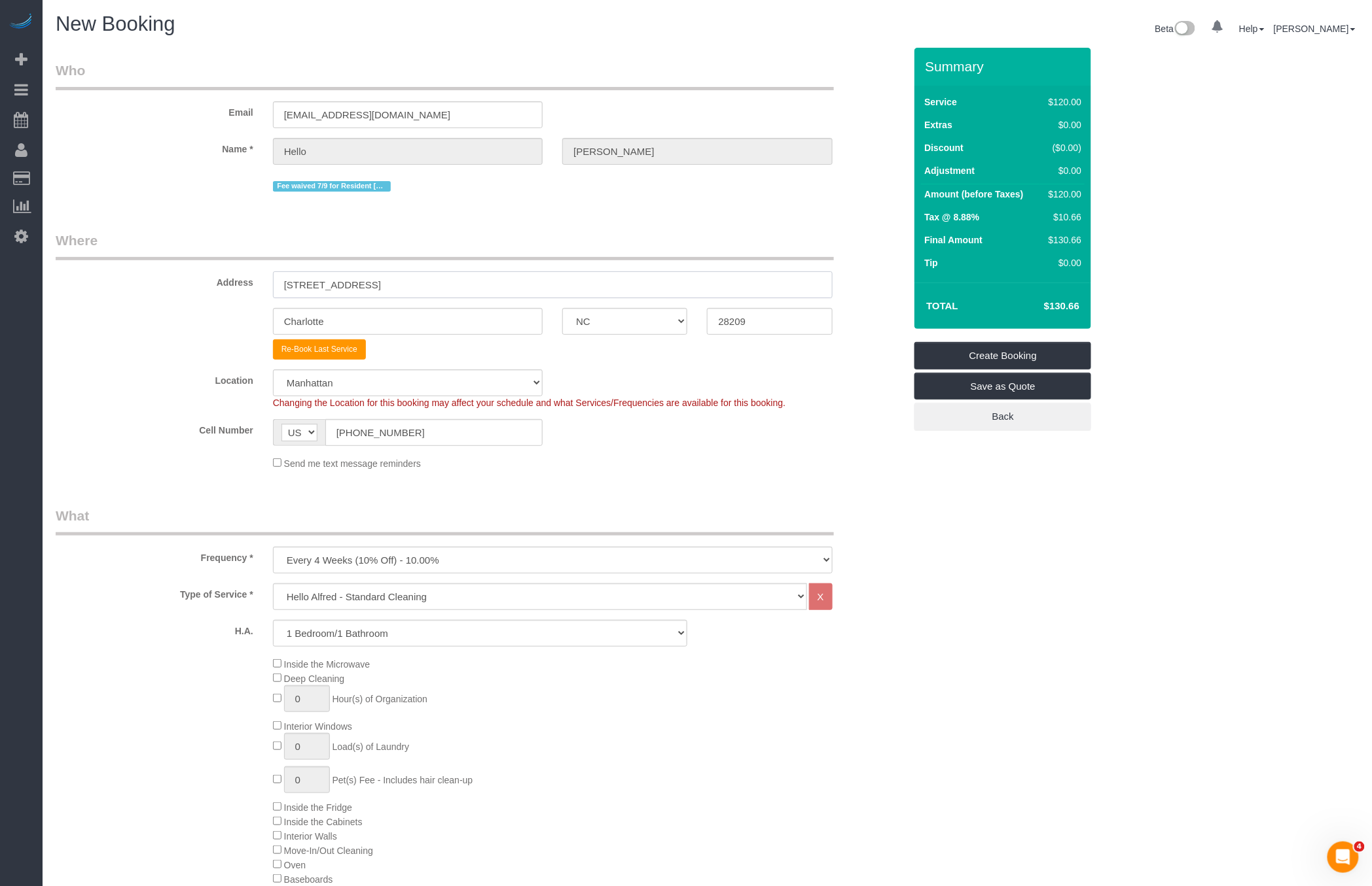
drag, startPoint x: 364, startPoint y: 286, endPoint x: 16, endPoint y: 265, distance: 348.6
paste input "4718 Shady Stream Way"
type input "4718 Shady Stream Way, Apt. 267"
click at [763, 301] on sui-booking-address "Address 4718 Shady Stream Way, Apt. 267 Charlotte AK AL AR AZ CA CO CT DC DE FL…" at bounding box center [480, 295] width 849 height 129
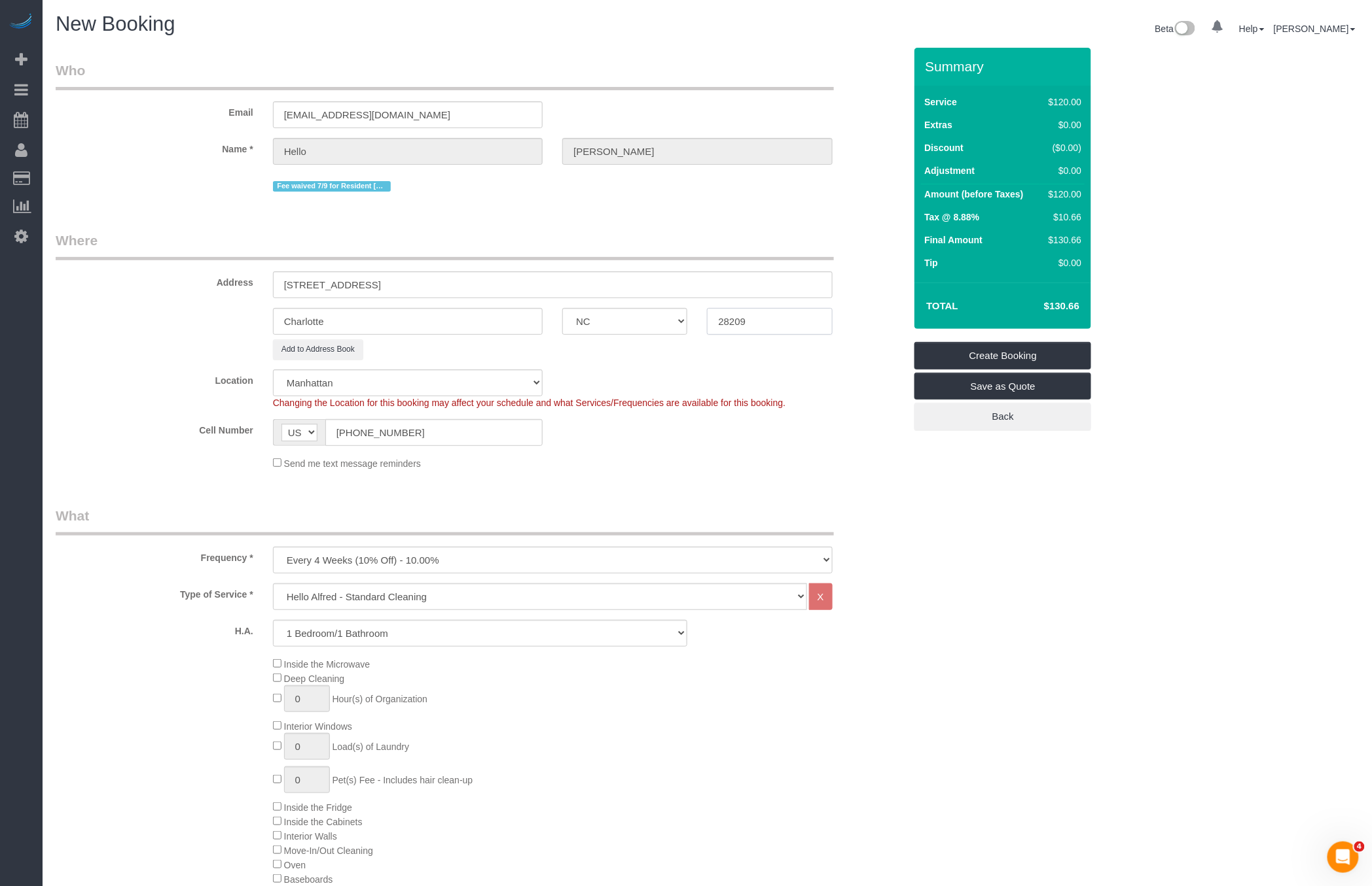
click at [754, 318] on input "28209" at bounding box center [769, 321] width 125 height 27
paste input "26"
type input "28226"
click at [838, 466] on div "Send me text message reminders" at bounding box center [552, 462] width 579 height 14
click at [327, 464] on span "Send me text message reminders" at bounding box center [352, 463] width 137 height 11
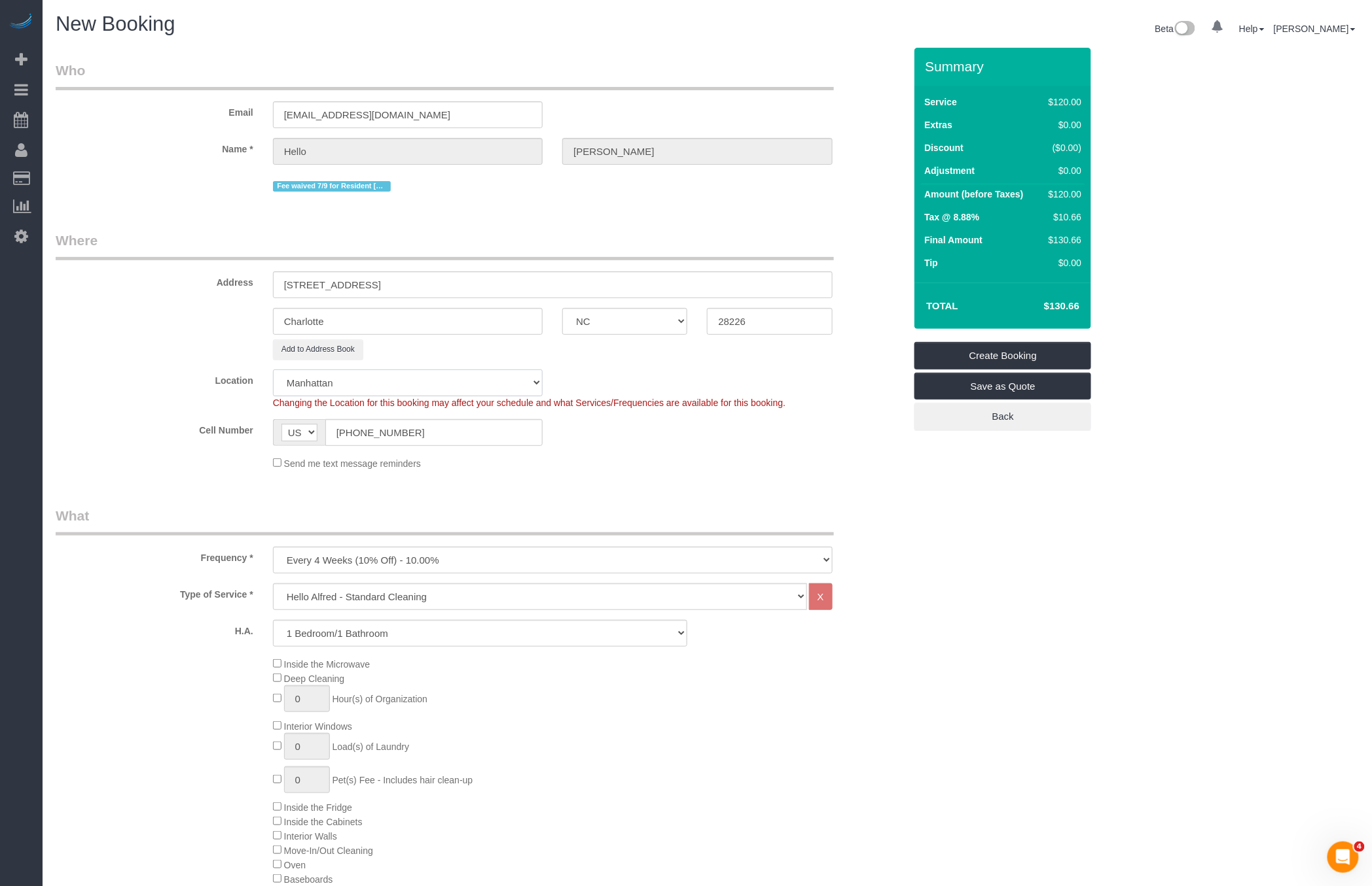
click at [350, 392] on select "Manhattan Austin Boston Bronx Brooklyn Charlotte Denver New Jersey Portland Que…" at bounding box center [407, 383] width 269 height 27
select select "111"
click at [273, 370] on select "Manhattan Austin Boston Bronx Brooklyn Charlotte Denver New Jersey Portland Que…" at bounding box center [407, 383] width 269 height 27
select select "object:2227"
select select "1"
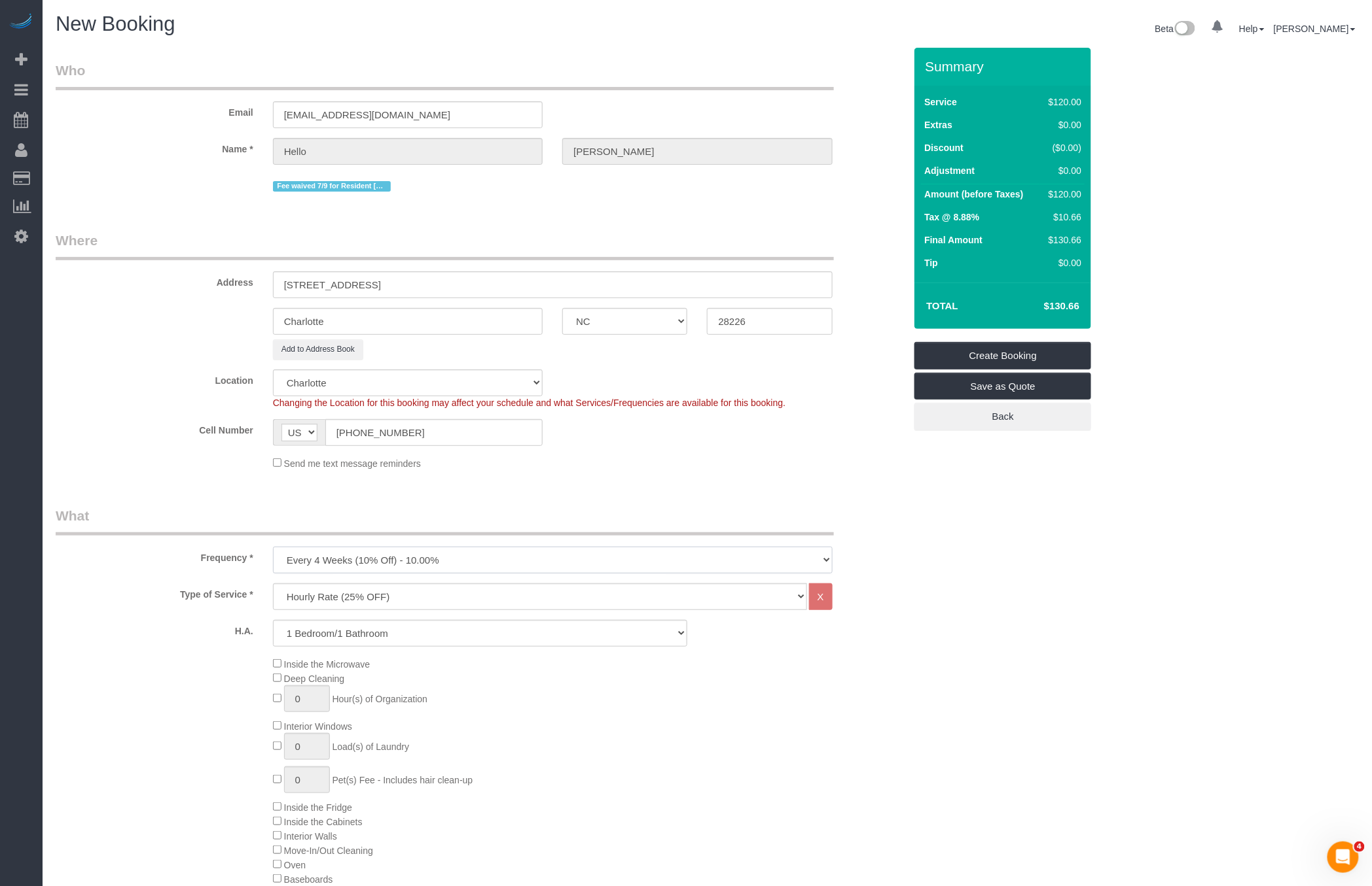
click at [338, 562] on select "One Time Weekly (20% Off) - 20.00% Every 2 Weeks (15% Off) - 15.00% Every 4 Wee…" at bounding box center [553, 561] width 560 height 27
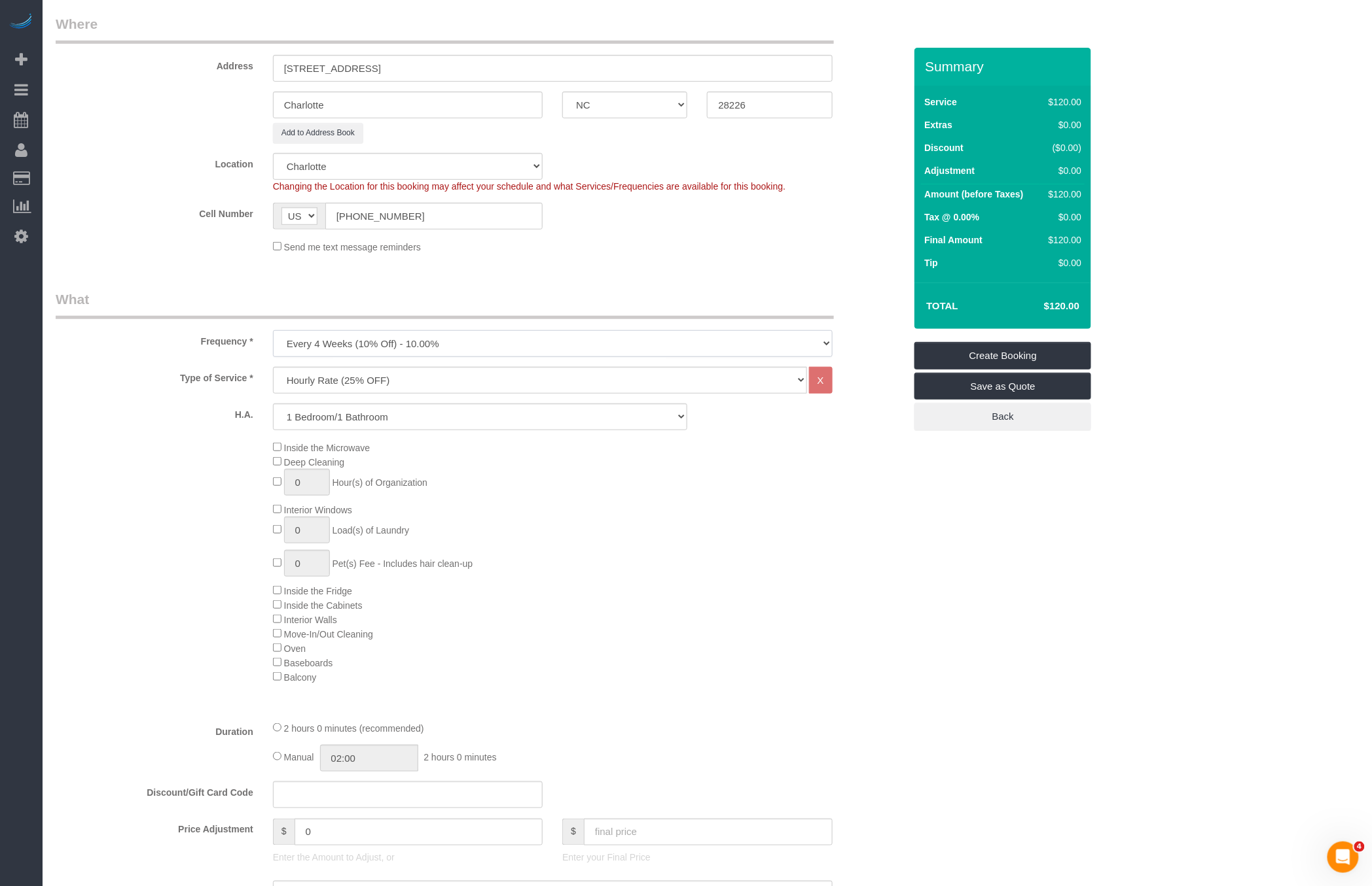
scroll to position [259, 0]
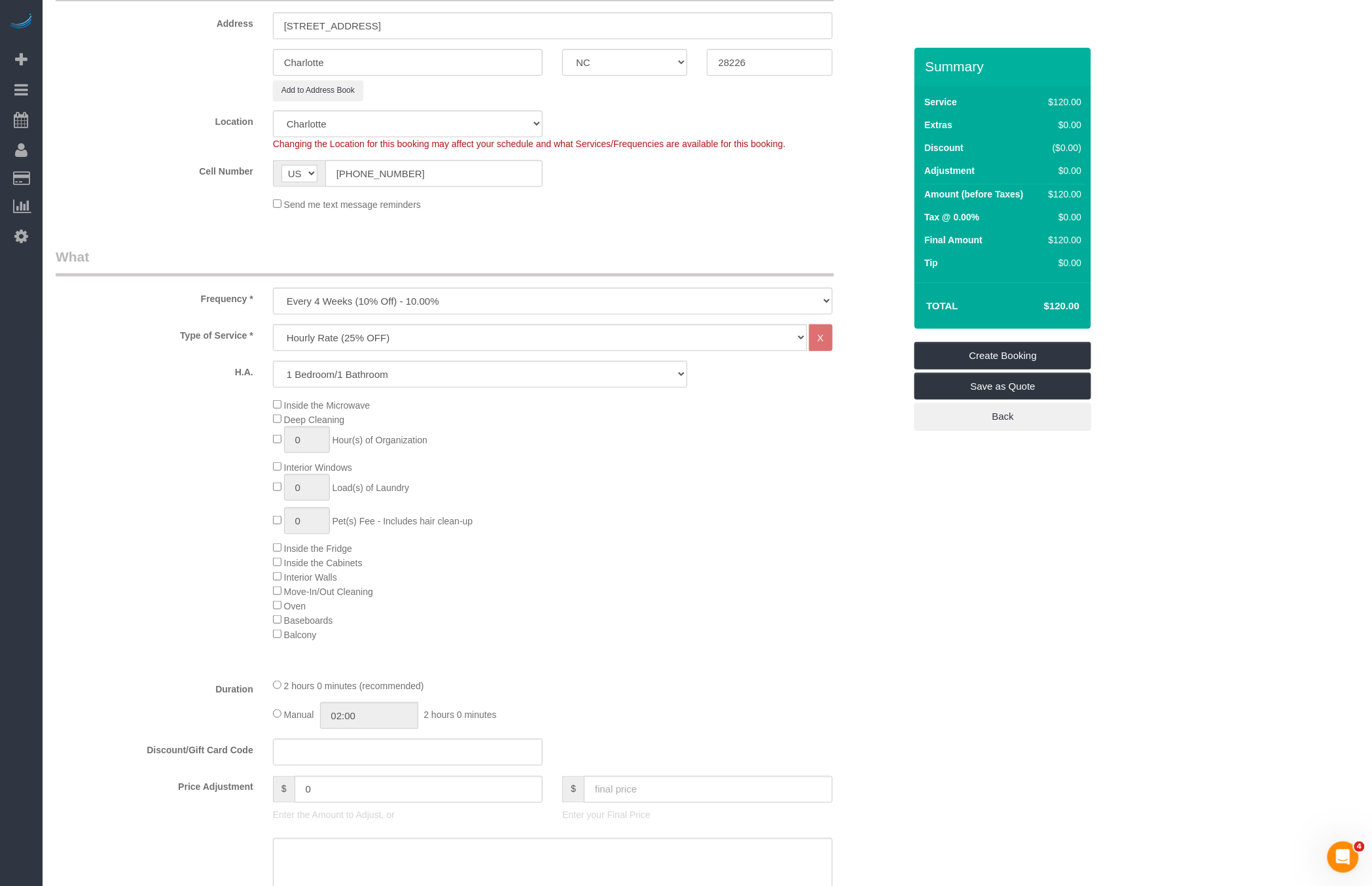
click at [282, 621] on span "Baseboards" at bounding box center [303, 621] width 60 height 11
click at [271, 620] on div "Inside the Microwave Deep Cleaning 0 Hour(s) of Organization Interior Windows 0…" at bounding box center [588, 519] width 651 height 244
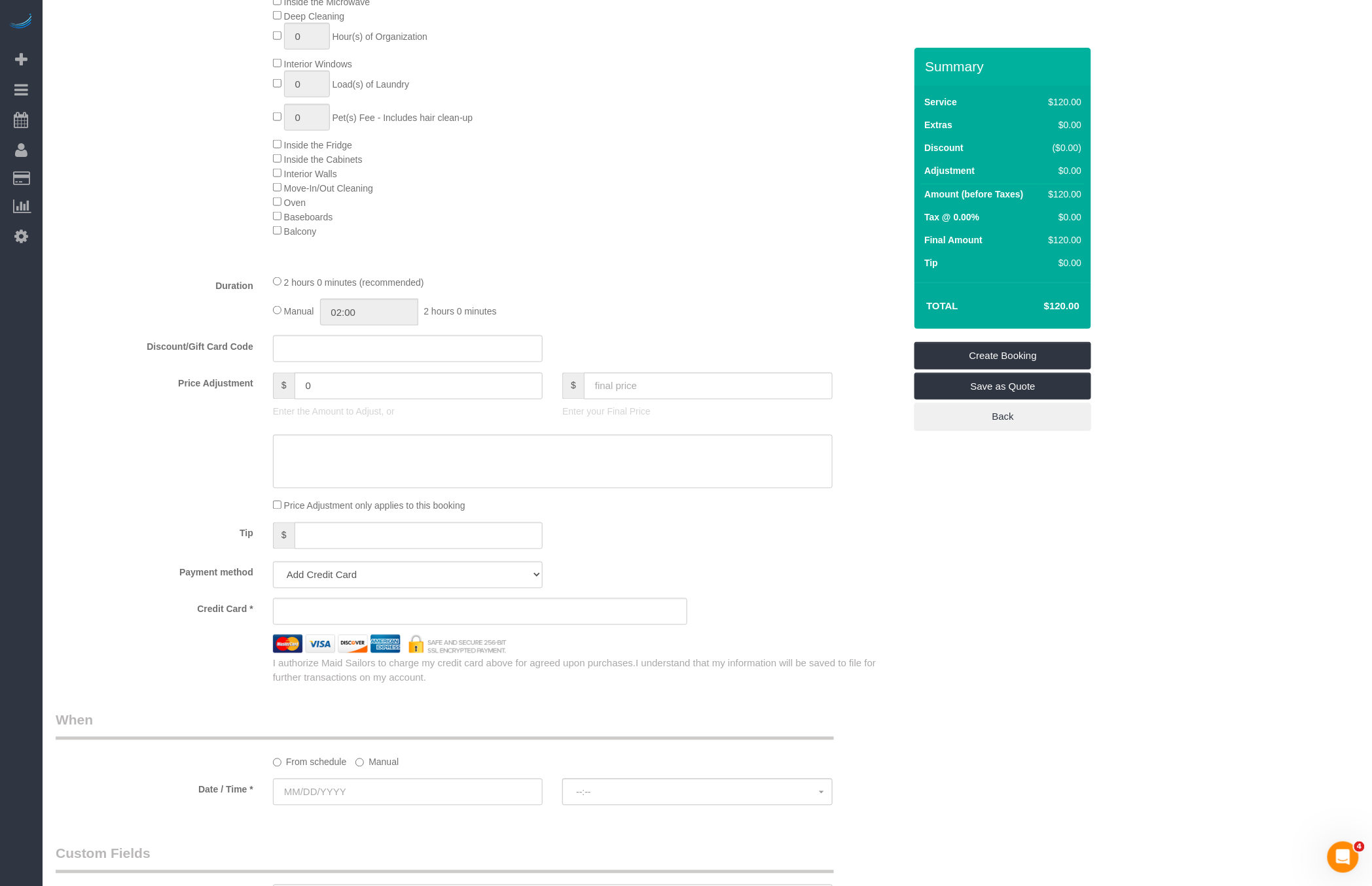
scroll to position [663, 0]
click at [273, 222] on div "Inside the Microwave Deep Cleaning 0 Hour(s) of Organization Interior Windows 0…" at bounding box center [588, 116] width 651 height 244
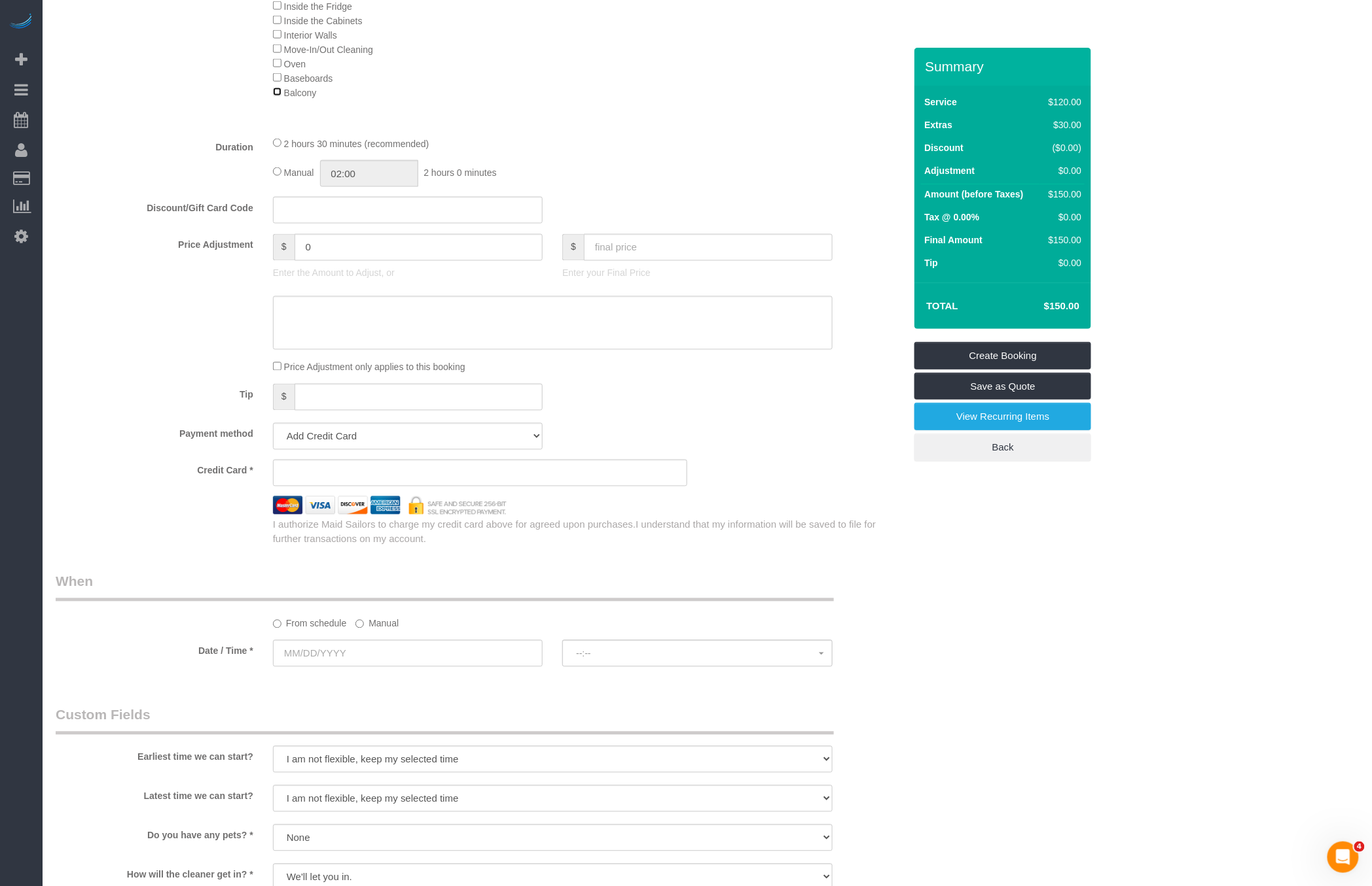
scroll to position [816, 0]
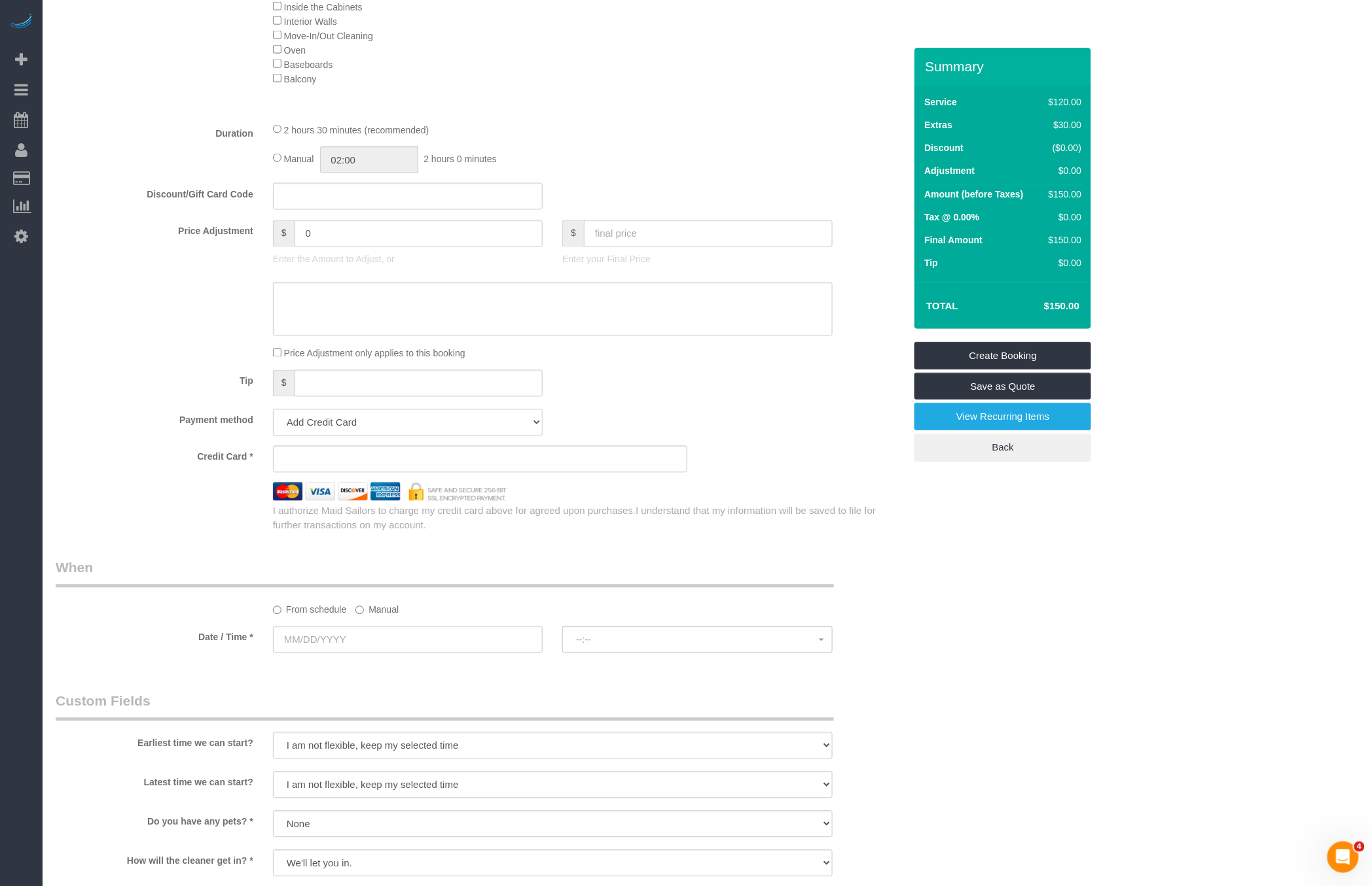
click at [409, 417] on select "Add Credit Card Cash Check Paypal" at bounding box center [407, 423] width 269 height 27
select select "string:paypal"
click at [273, 409] on select "Add Credit Card Cash Check Paypal" at bounding box center [407, 423] width 269 height 27
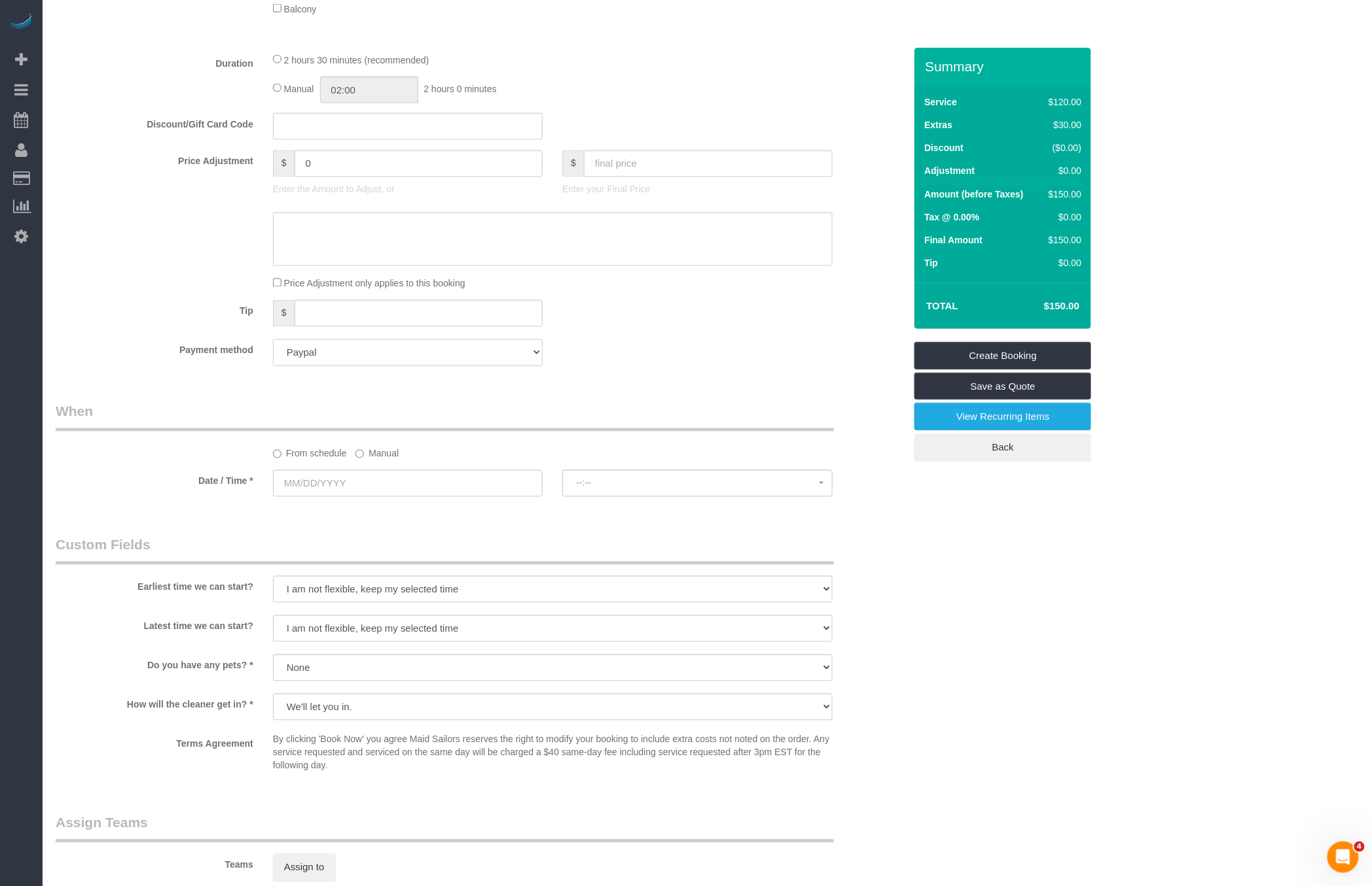
scroll to position [947, 0]
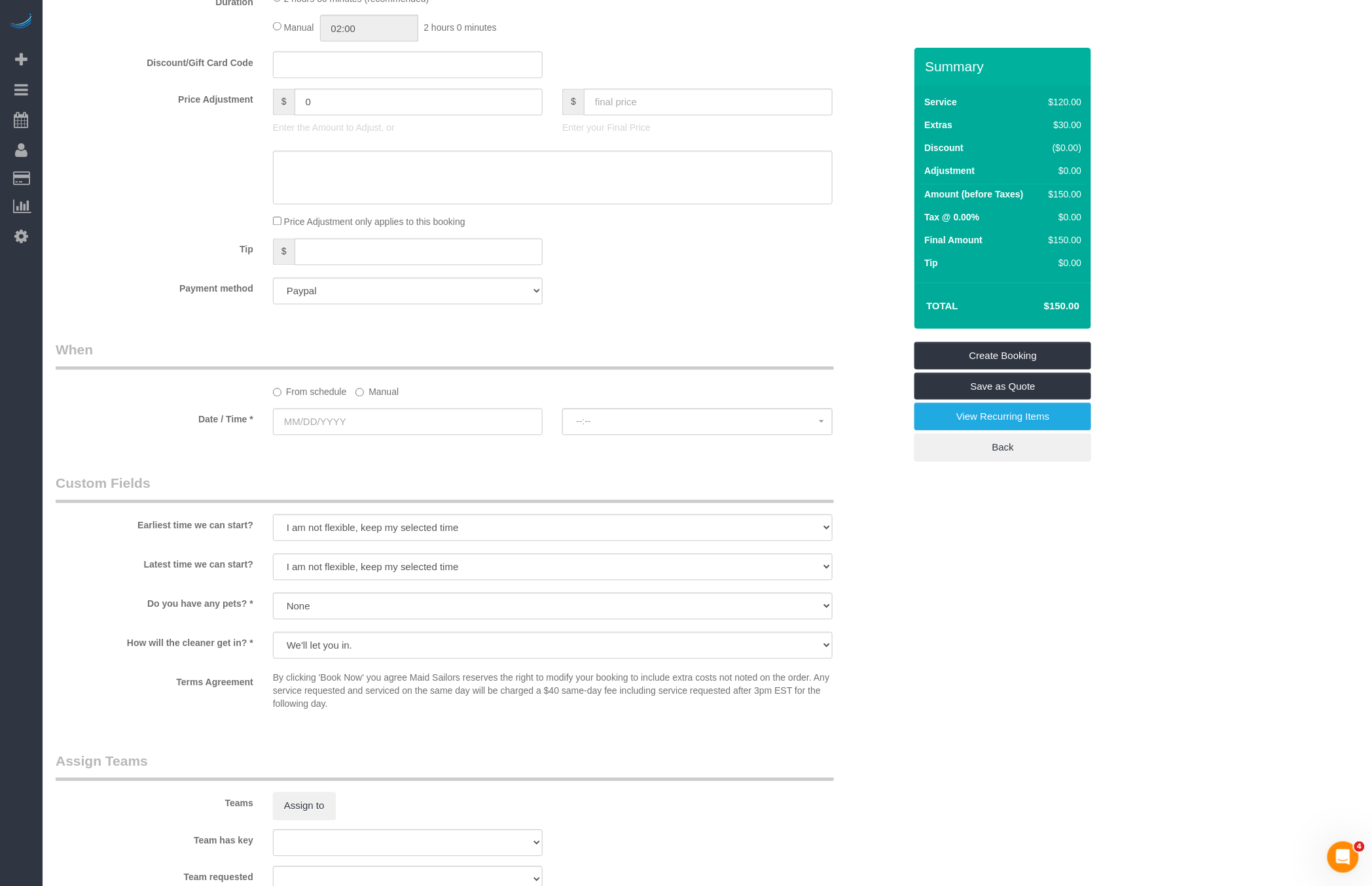
click at [373, 382] on label "Manual" at bounding box center [377, 390] width 43 height 17
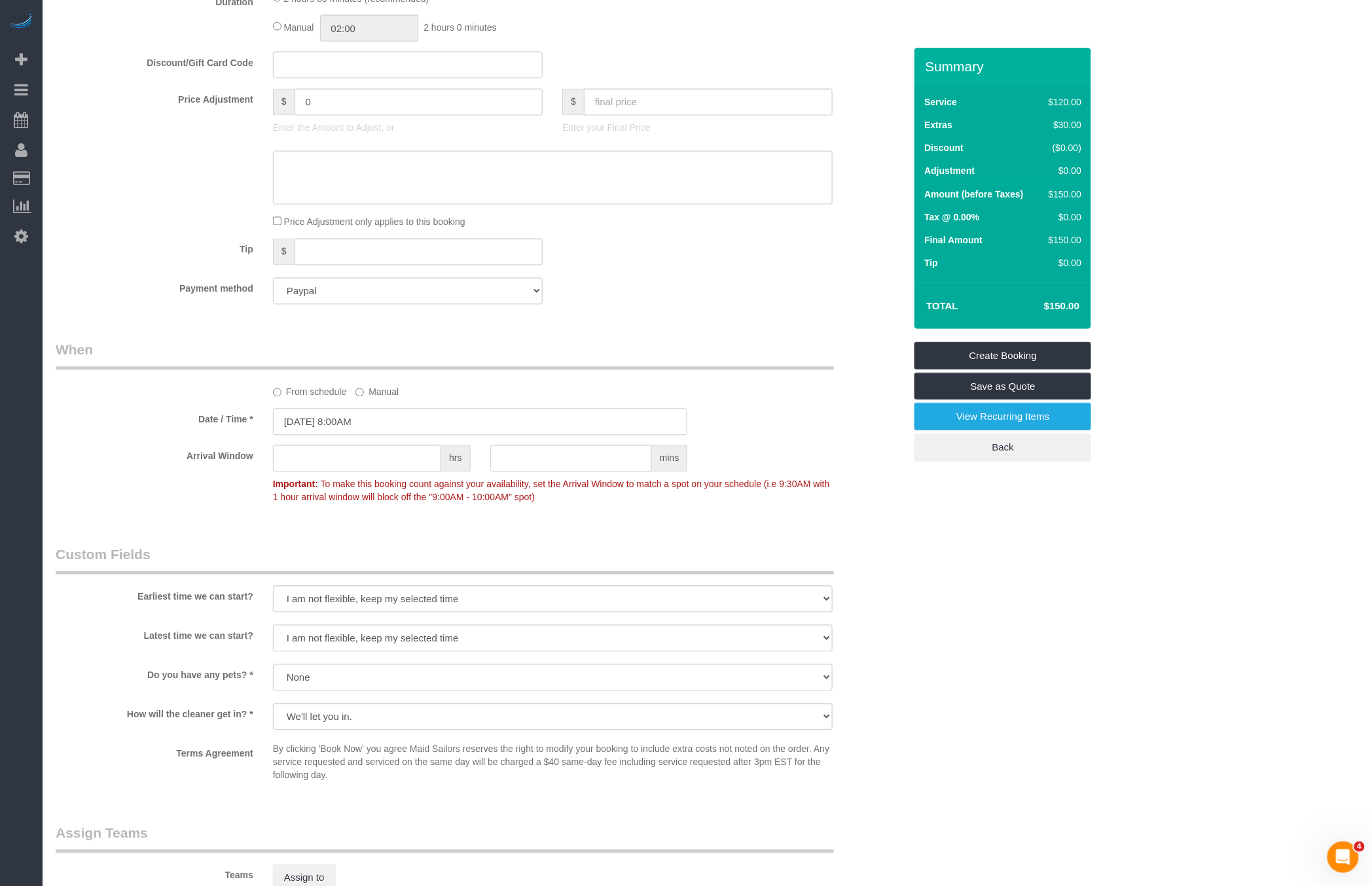
click at [403, 414] on input "08/21/2025 8:00AM" at bounding box center [481, 423] width 415 height 27
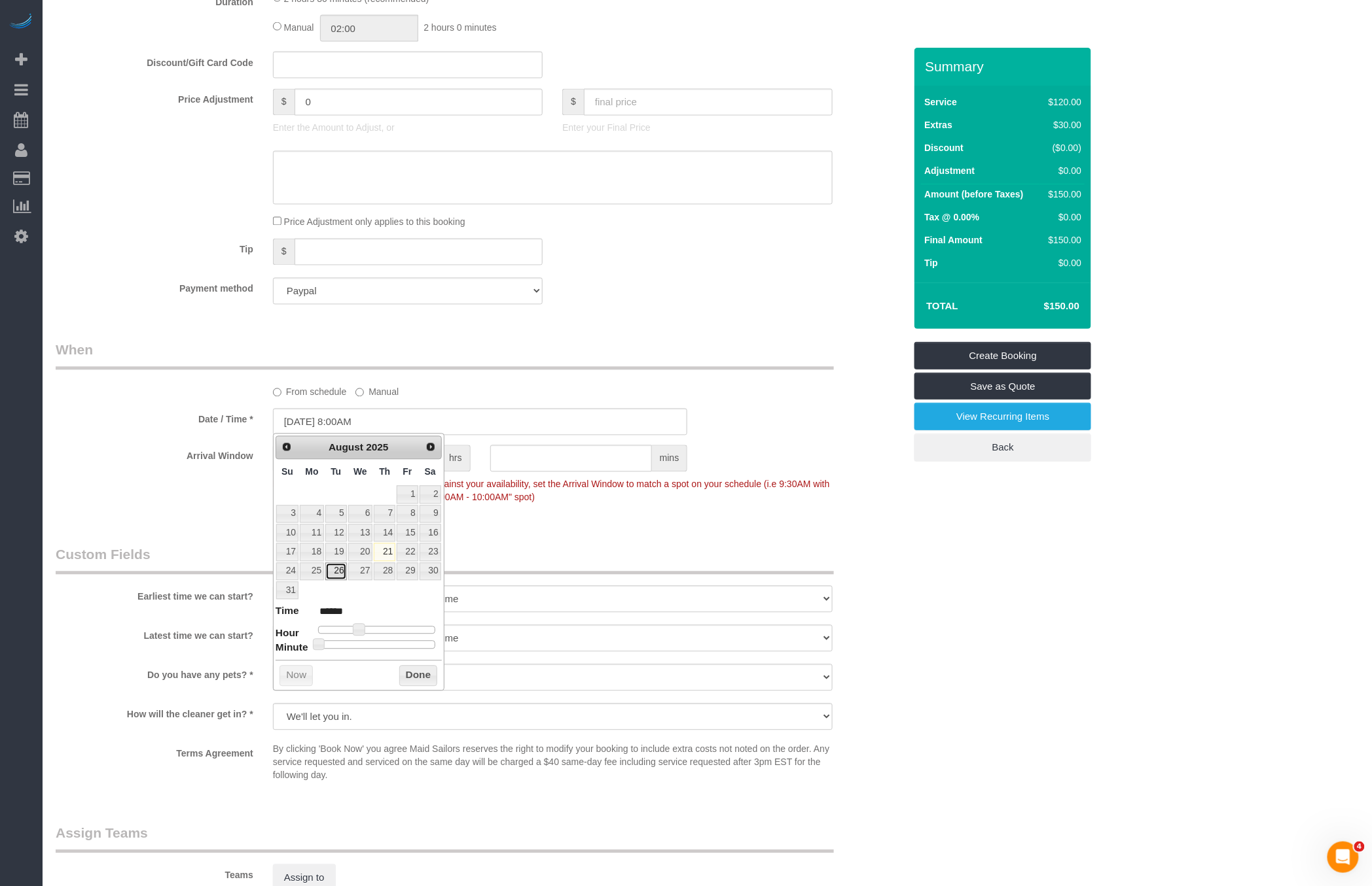
click at [330, 568] on link "26" at bounding box center [336, 572] width 21 height 17
type input "08/26/2025 9:00AM"
type input "******"
click at [366, 627] on span at bounding box center [364, 630] width 12 height 12
click at [417, 666] on button "Done" at bounding box center [418, 677] width 39 height 21
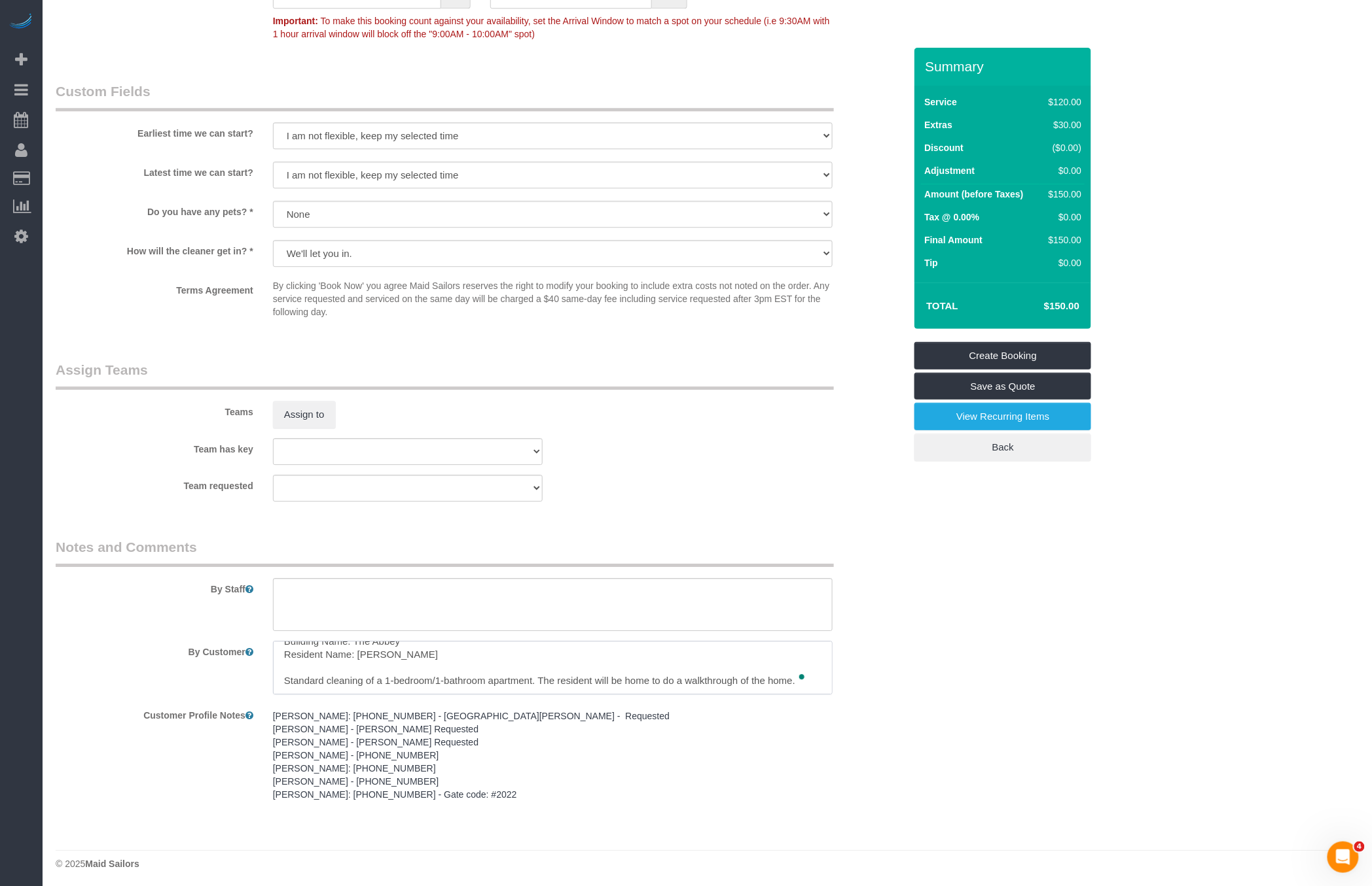
scroll to position [14, 0]
drag, startPoint x: 358, startPoint y: 654, endPoint x: 432, endPoint y: 654, distance: 74.0
click at [432, 654] on textarea "To enrich screen reader interactions, please activate Accessibility in Grammarl…" at bounding box center [553, 668] width 560 height 54
paste textarea "Mary Cawthorne"
click at [540, 676] on textarea "To enrich screen reader interactions, please activate Accessibility in Grammarl…" at bounding box center [553, 668] width 560 height 54
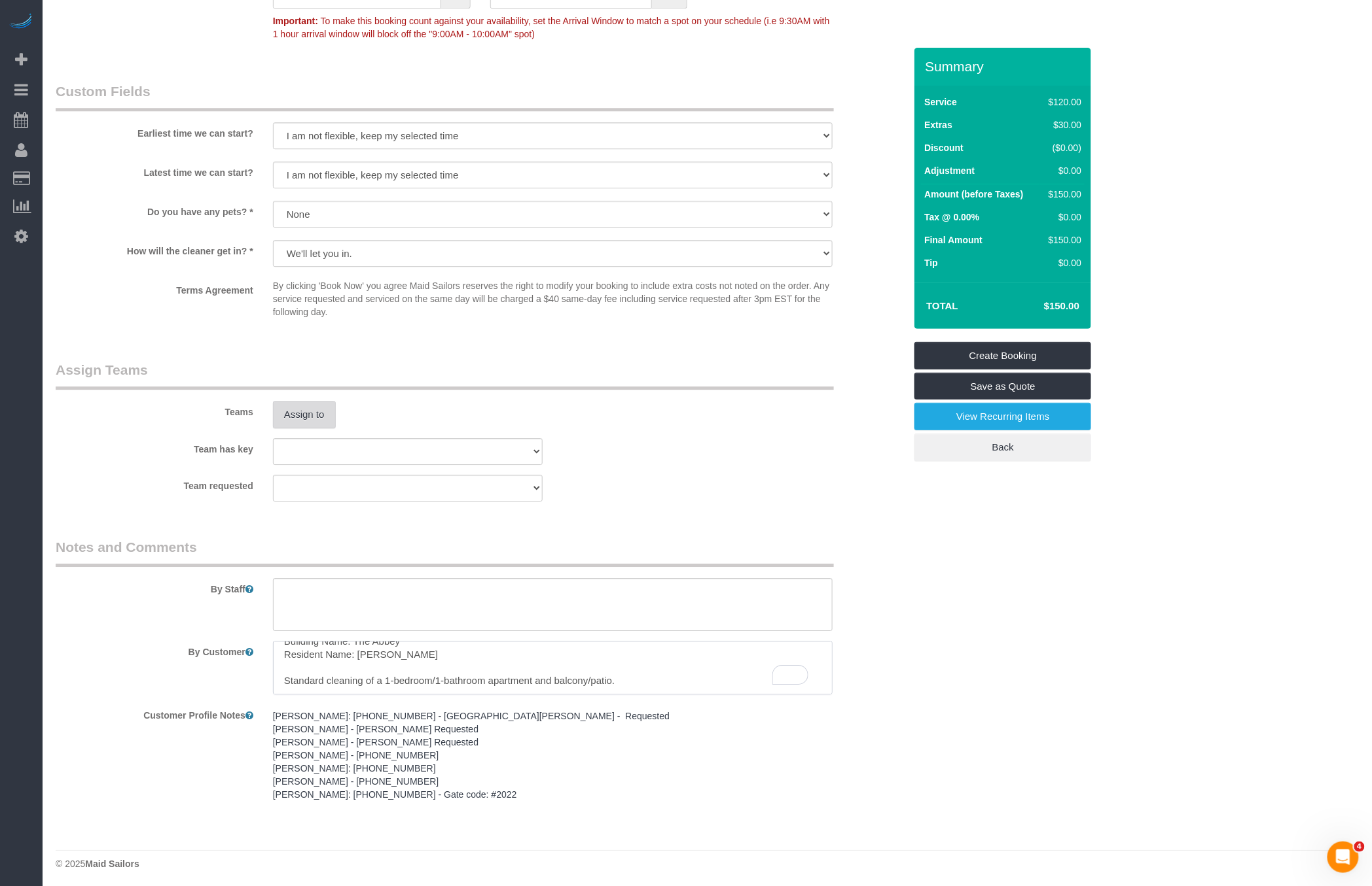
type textarea "Building Name: The Abbey Resident Name: Mary Cawthorne Standard cleaning of a 1…"
click at [303, 413] on button "Assign to" at bounding box center [304, 414] width 63 height 27
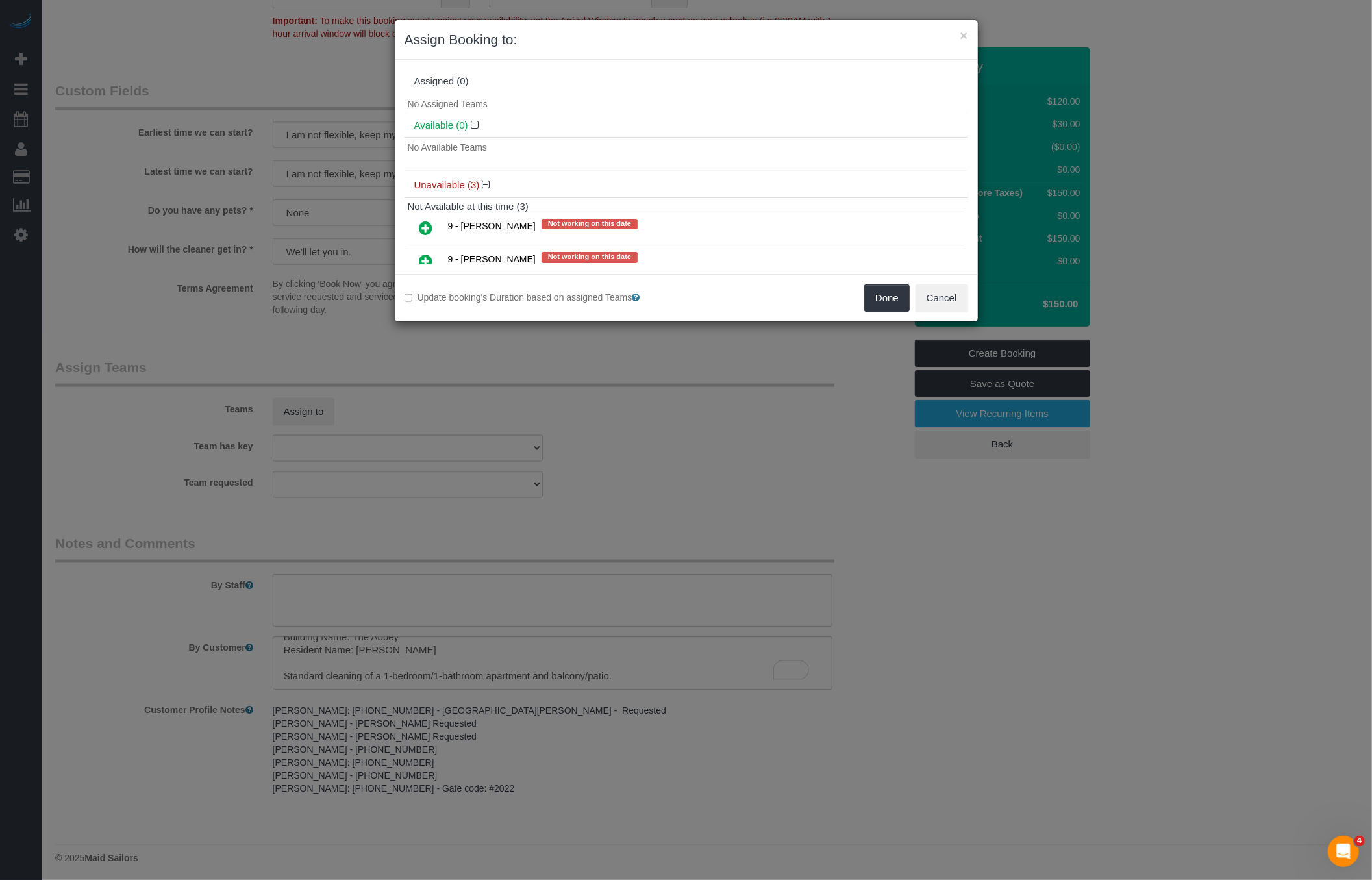
click at [416, 262] on link at bounding box center [426, 262] width 31 height 26
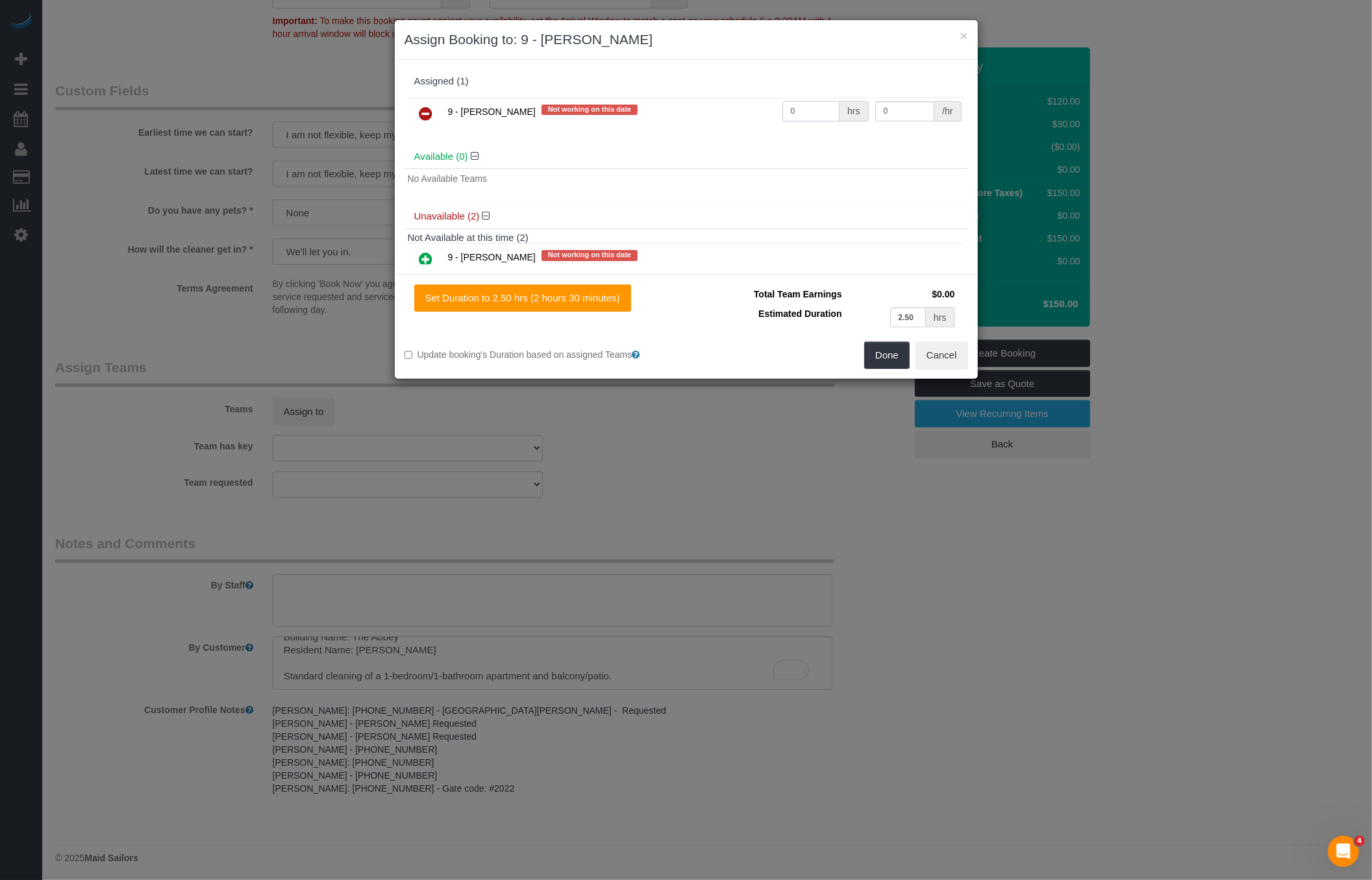
click at [785, 115] on input "0" at bounding box center [812, 111] width 57 height 20
type input "2.5"
type input "30"
click at [897, 358] on button "Done" at bounding box center [886, 356] width 45 height 27
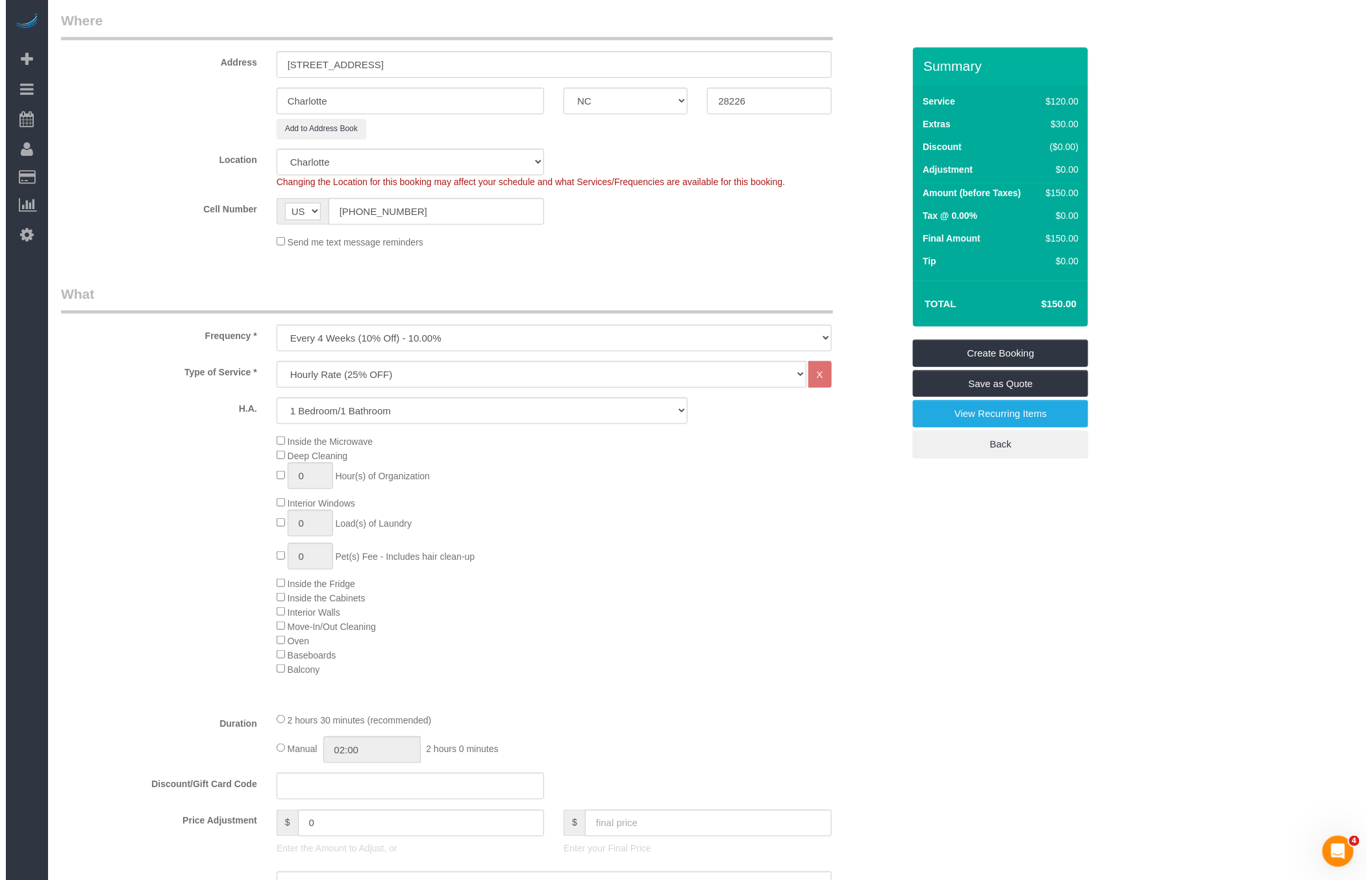
scroll to position [0, 0]
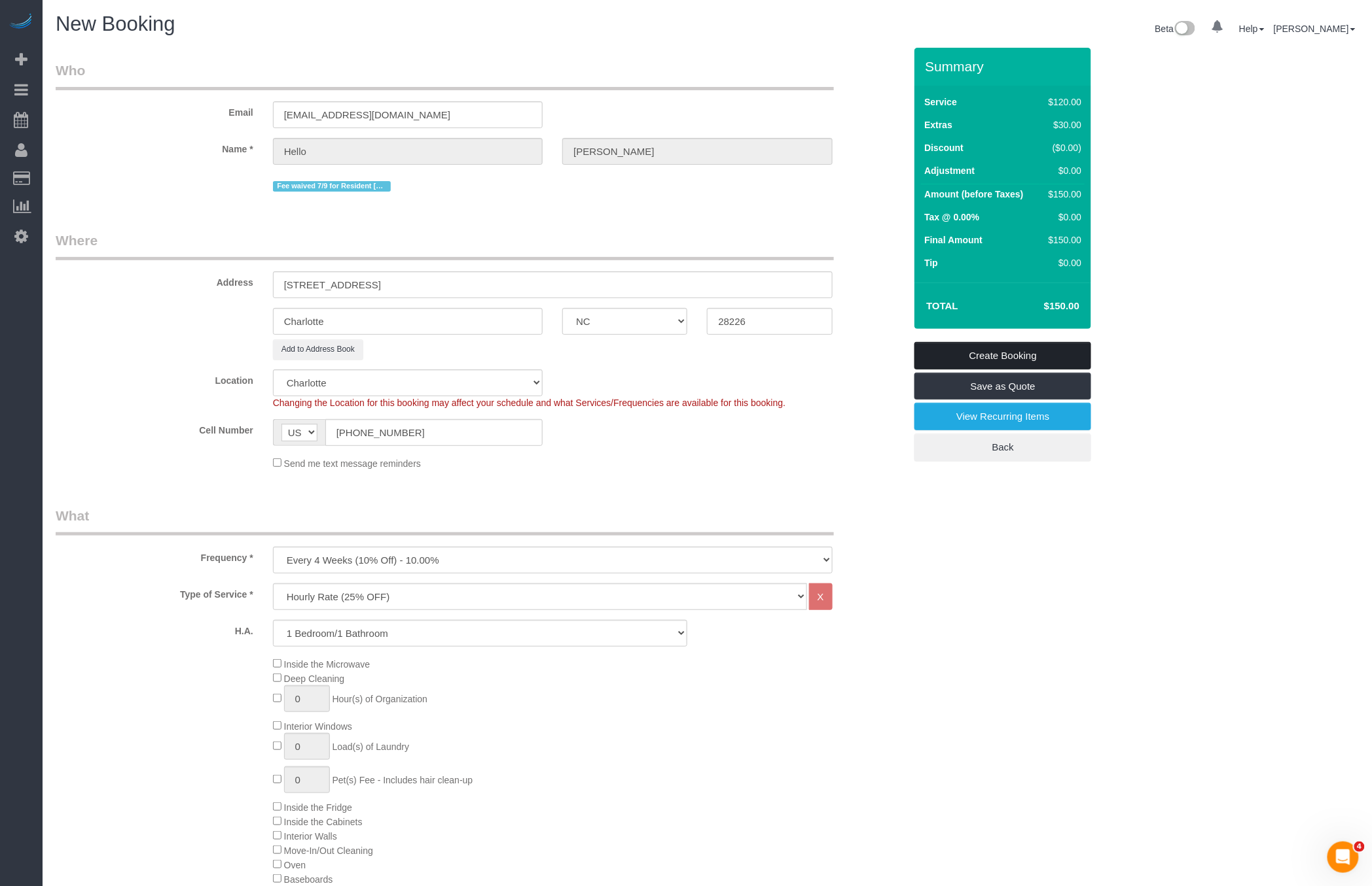
click at [948, 356] on link "Create Booking" at bounding box center [1002, 355] width 177 height 27
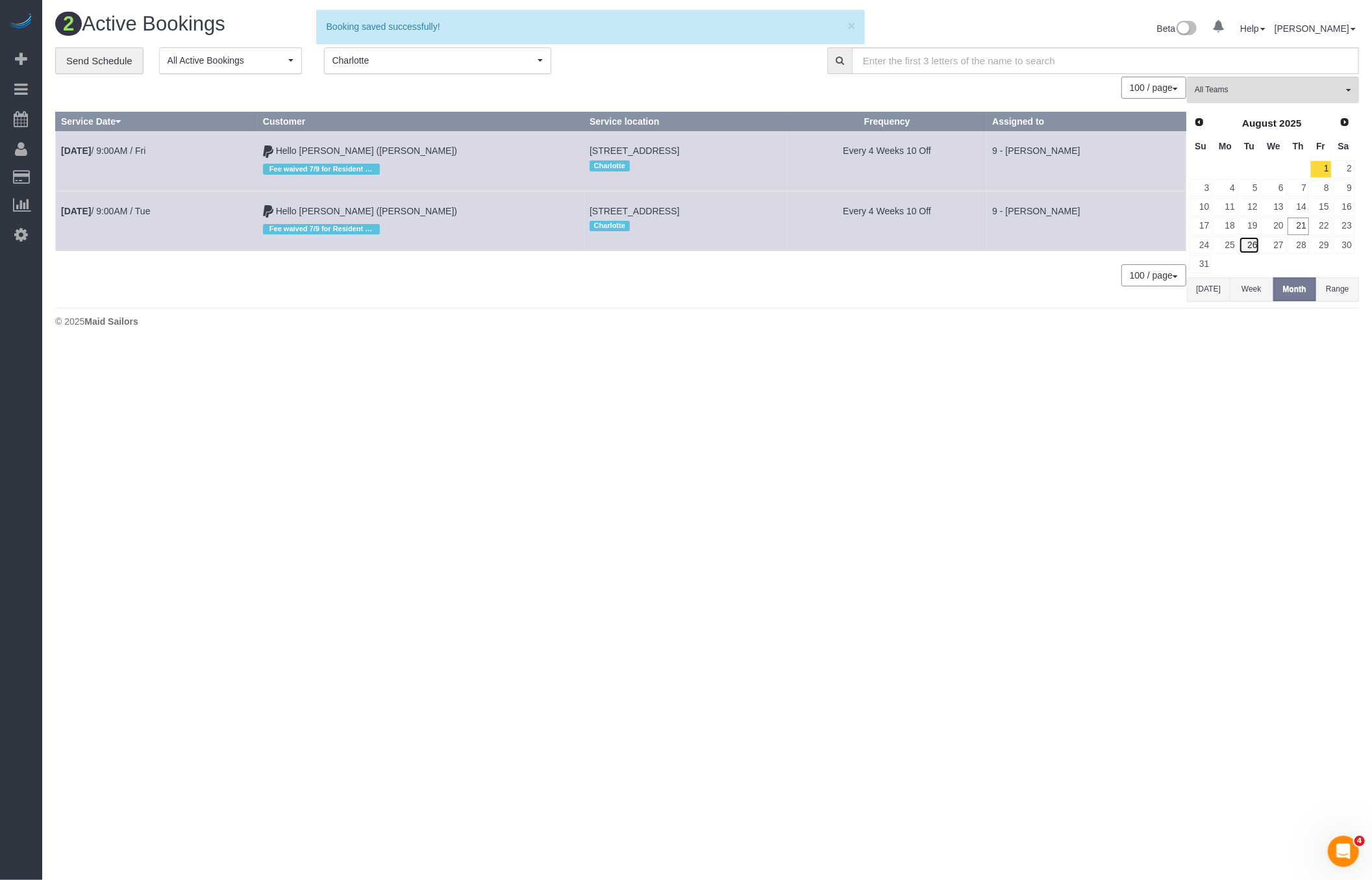
click at [1243, 243] on link "26" at bounding box center [1249, 245] width 21 height 17
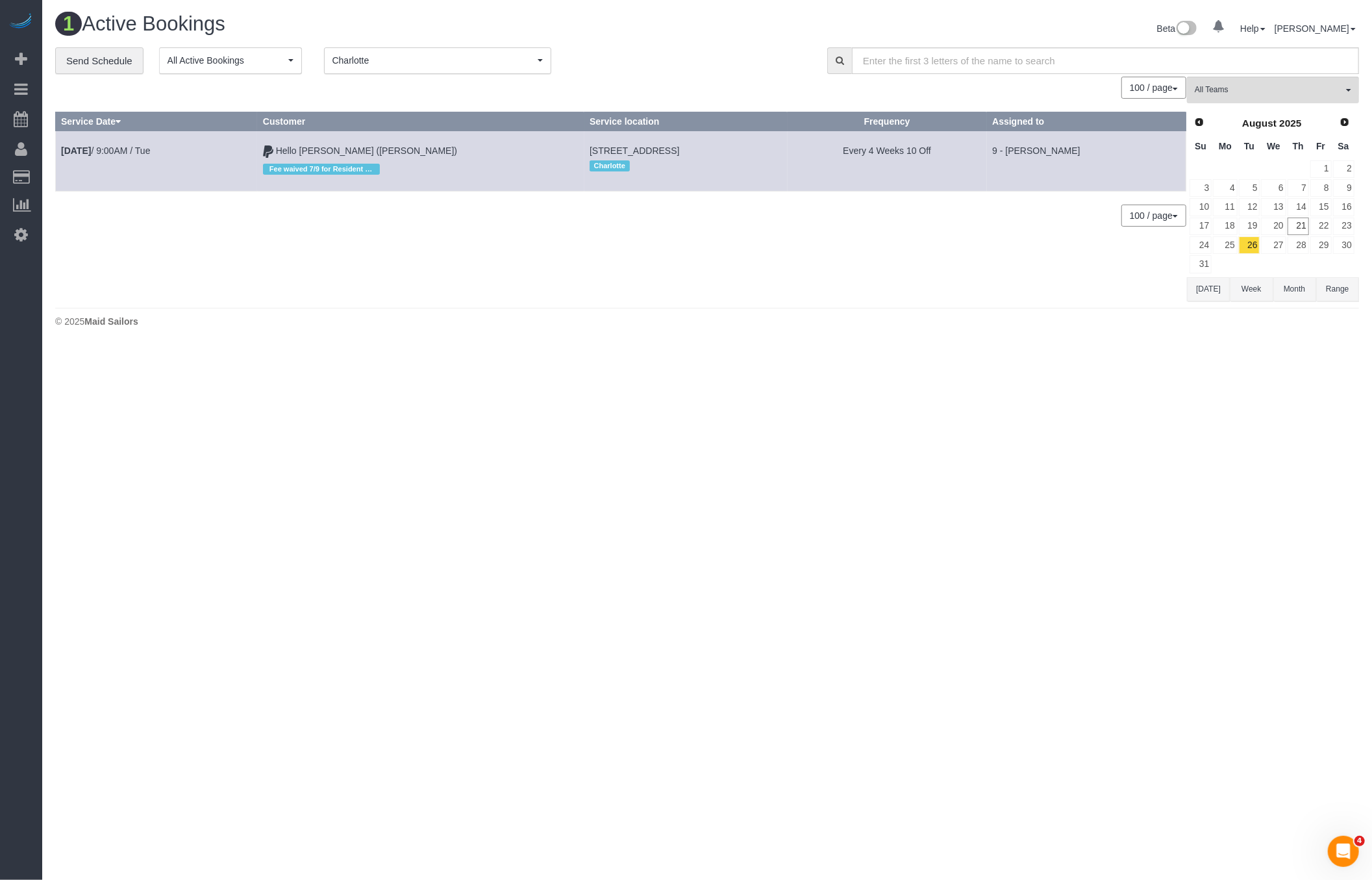
click at [405, 56] on span "Charlotte" at bounding box center [433, 60] width 202 height 13
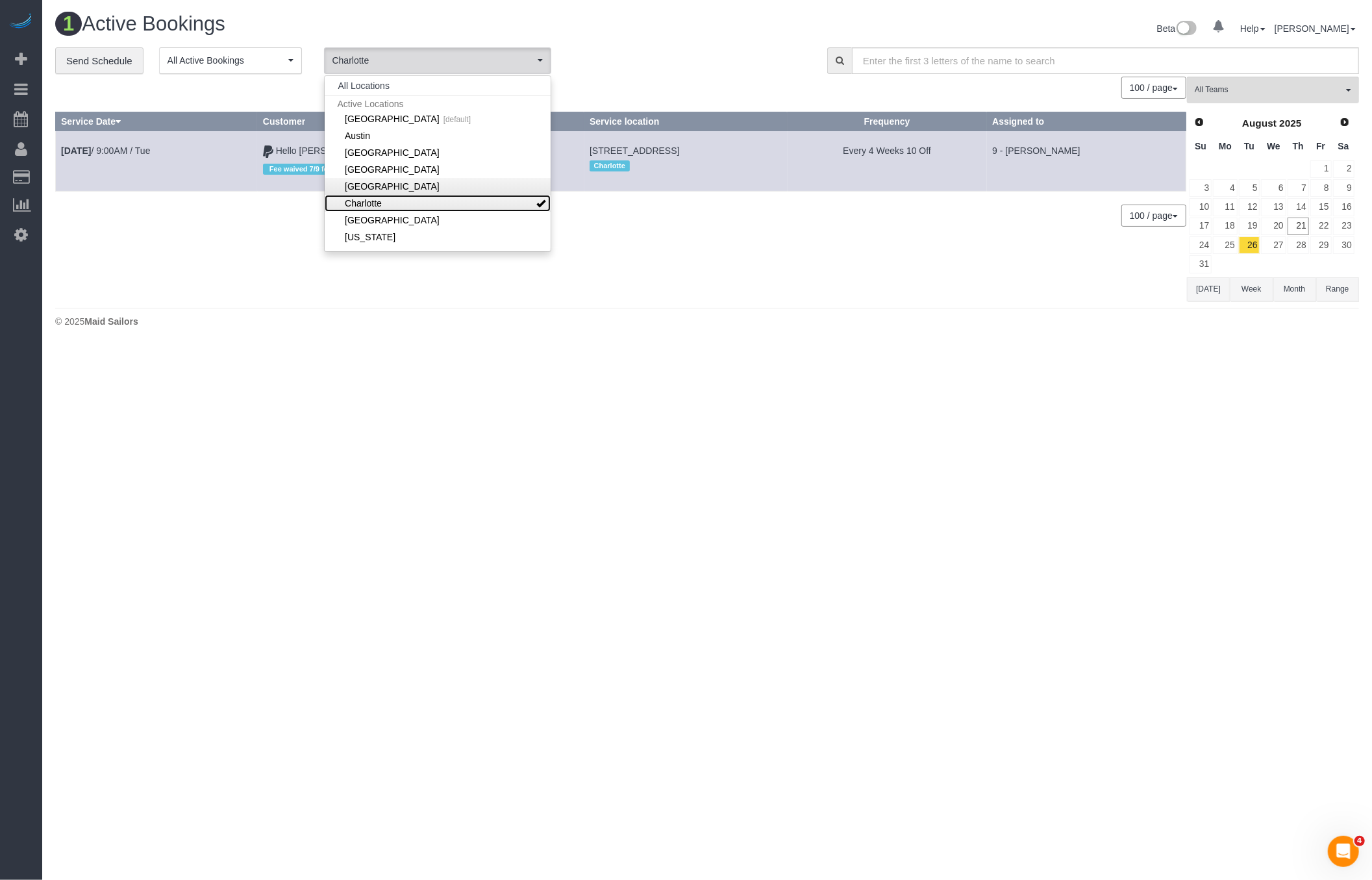
scroll to position [148, 0]
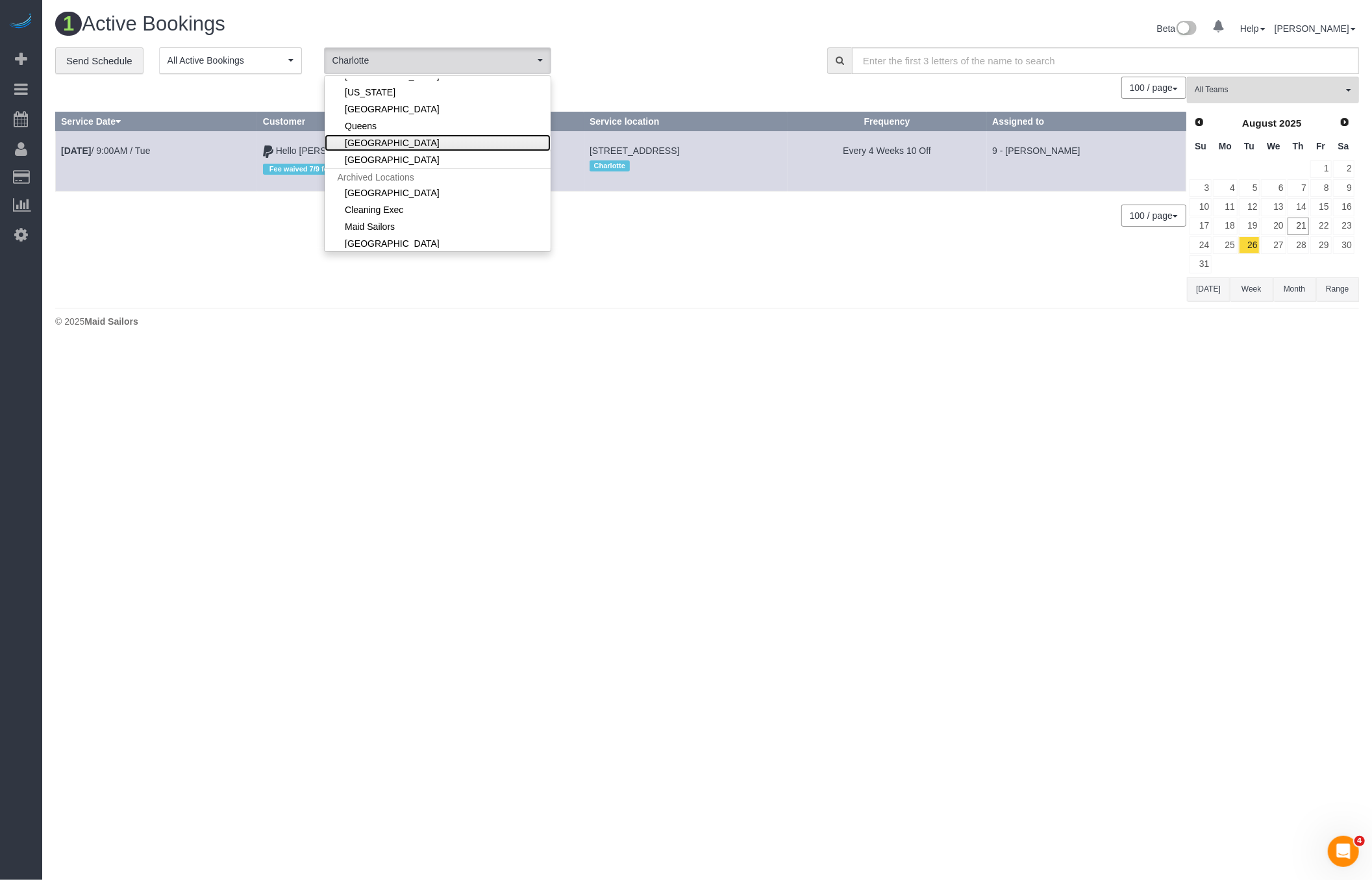
click at [398, 139] on link "[GEOGRAPHIC_DATA]" at bounding box center [438, 143] width 226 height 17
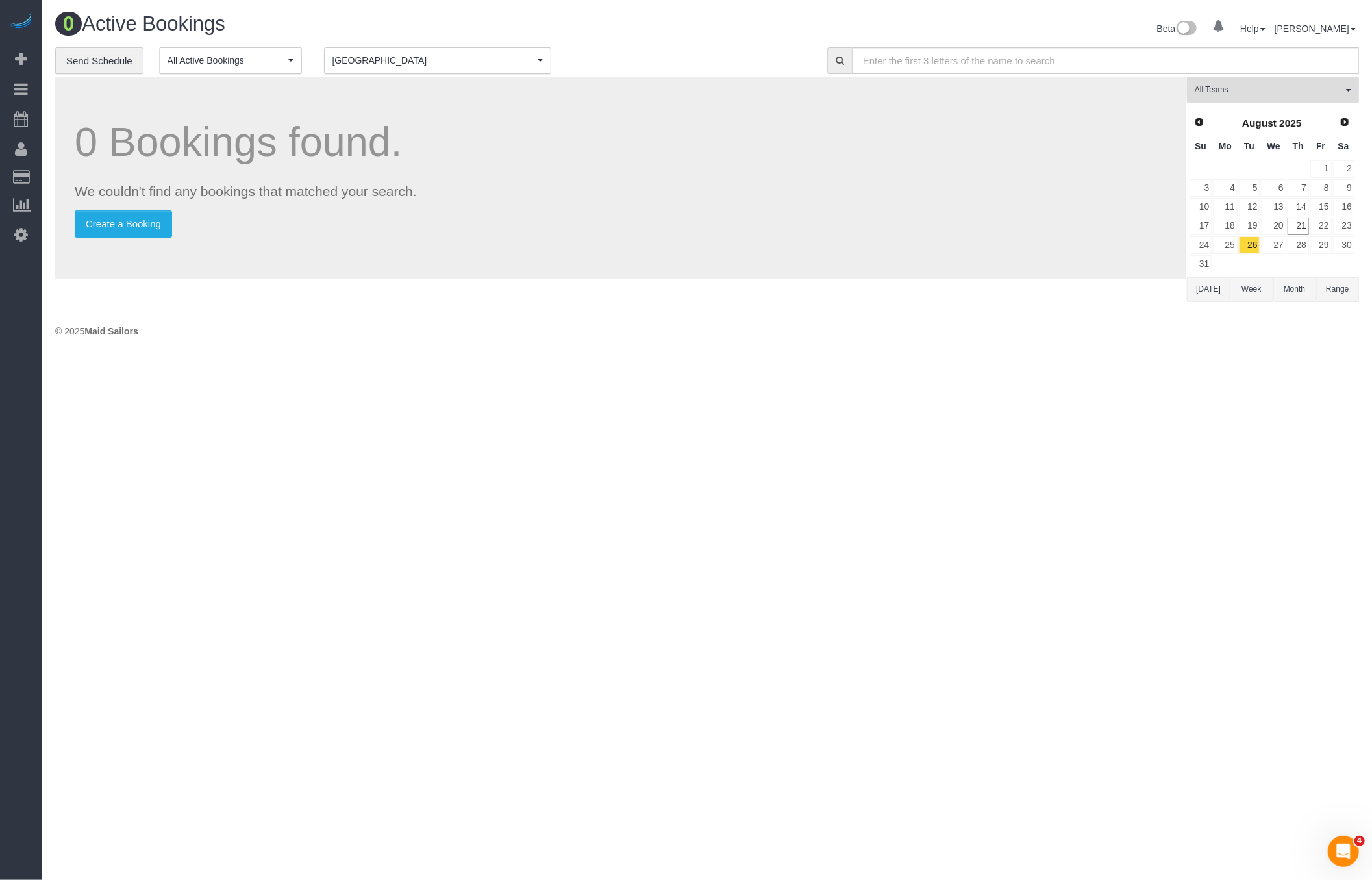
click at [439, 70] on button "Seattle Seattle" at bounding box center [437, 60] width 227 height 27
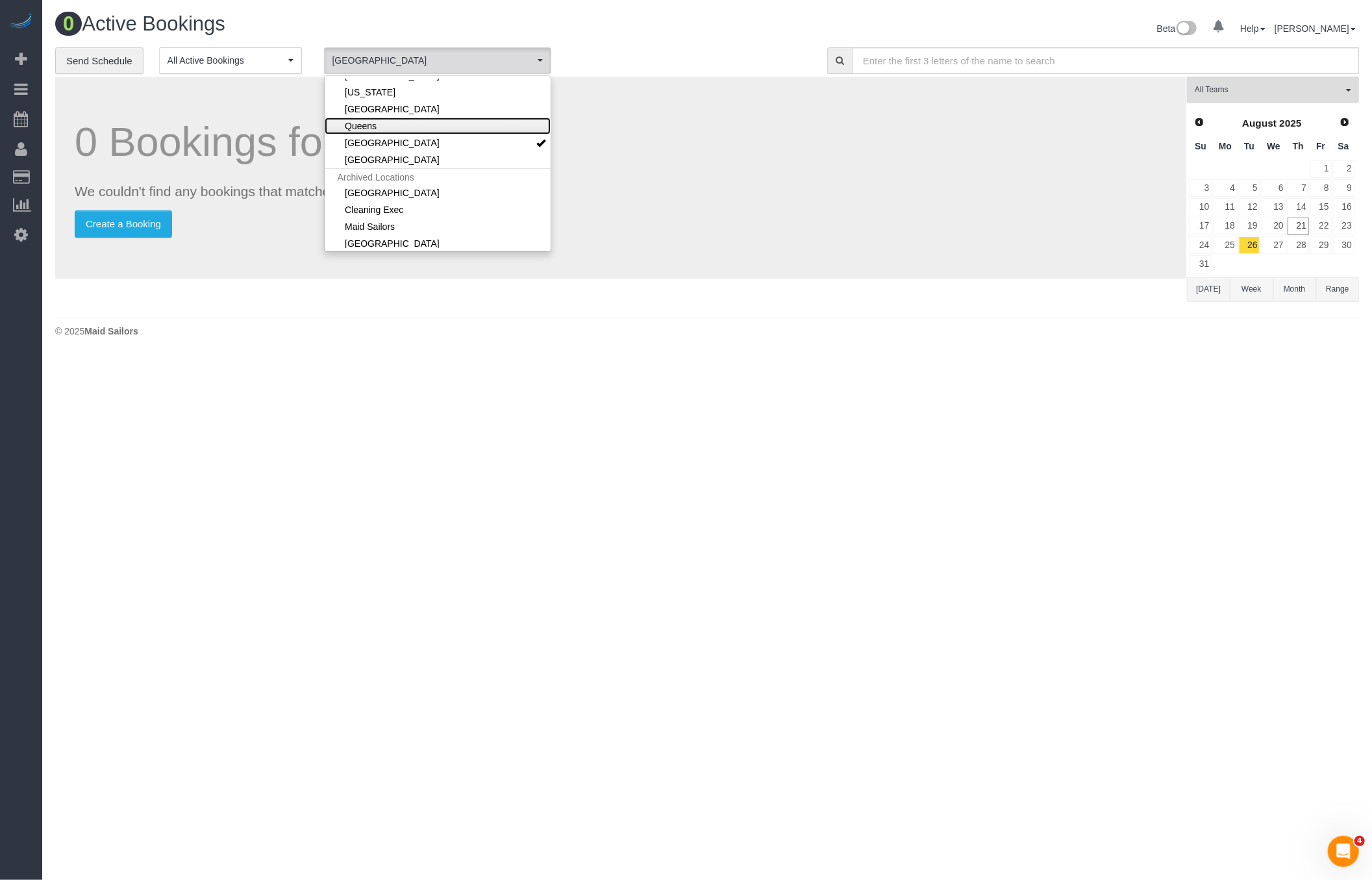
click at [382, 128] on link "Queens" at bounding box center [438, 127] width 226 height 17
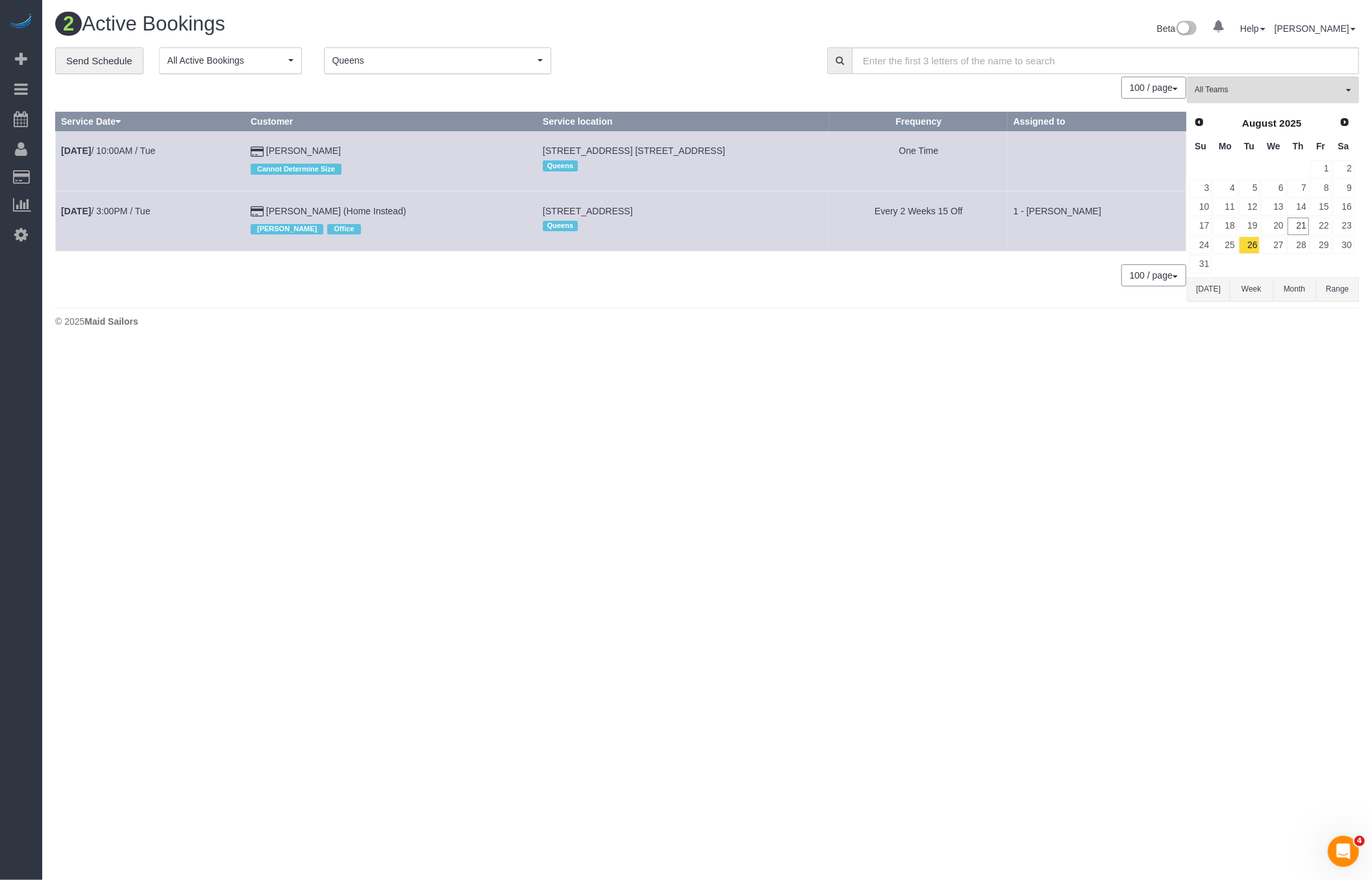
click at [1347, 121] on span "Next" at bounding box center [1344, 122] width 11 height 11
click at [1347, 121] on span "Next" at bounding box center [1345, 121] width 11 height 11
click at [1305, 171] on link "2" at bounding box center [1298, 169] width 21 height 17
